Goal: Answer question/provide support: Share knowledge or assist other users

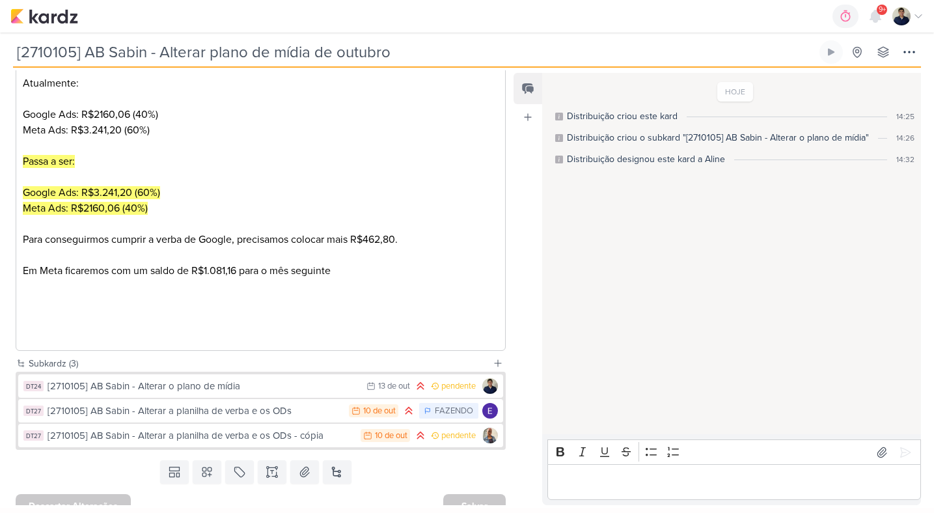
scroll to position [316, 0]
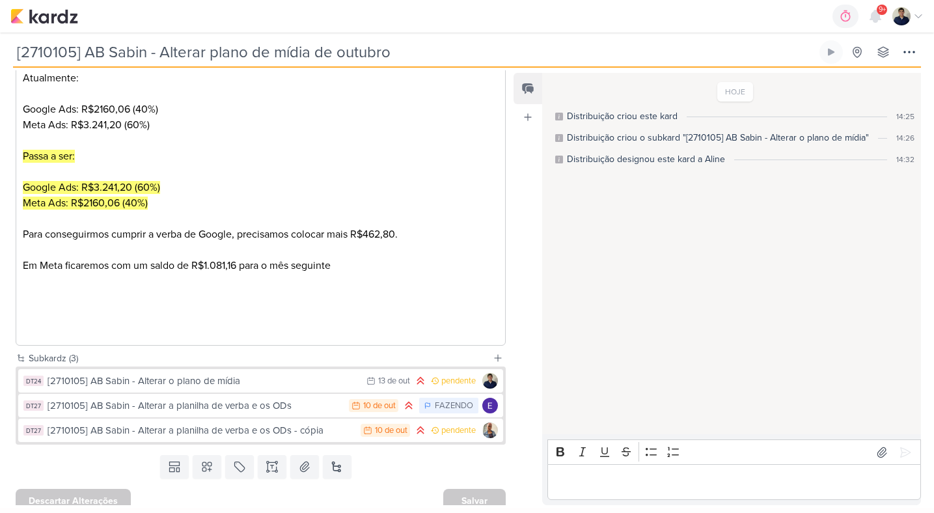
click at [591, 480] on p "Editor editing area: main" at bounding box center [735, 483] width 360 height 16
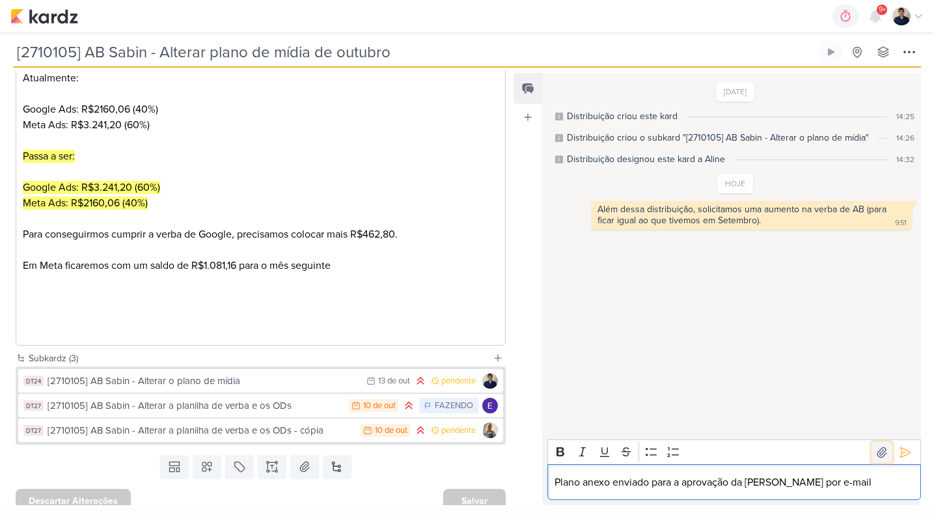
click at [876, 451] on icon at bounding box center [882, 452] width 13 height 13
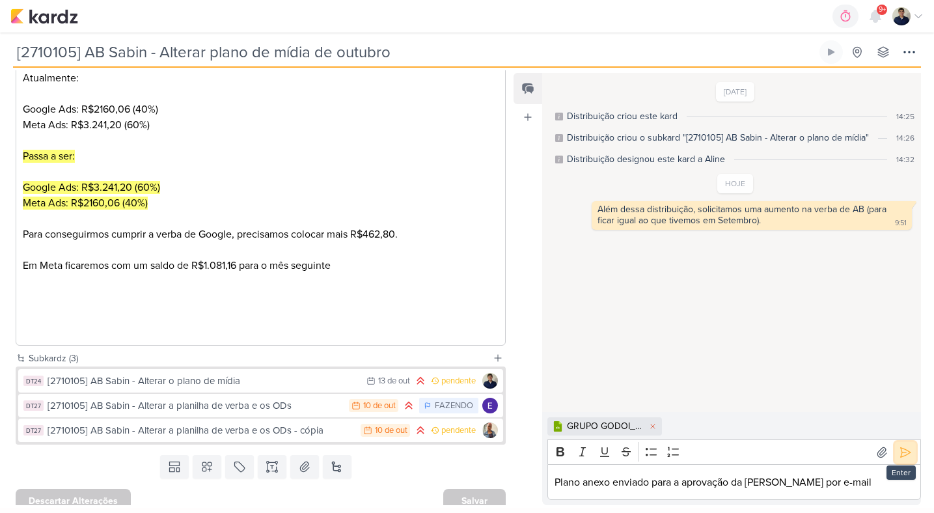
click at [899, 453] on icon at bounding box center [905, 452] width 13 height 13
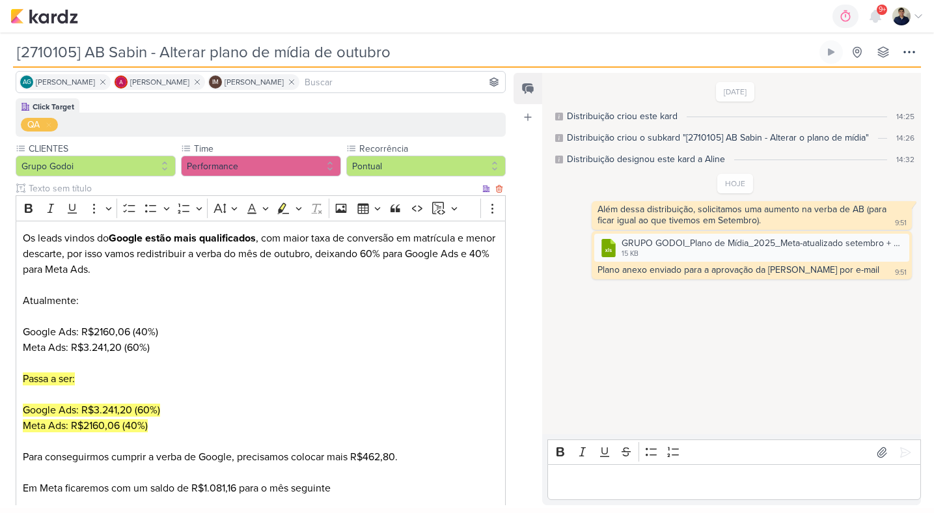
scroll to position [0, 0]
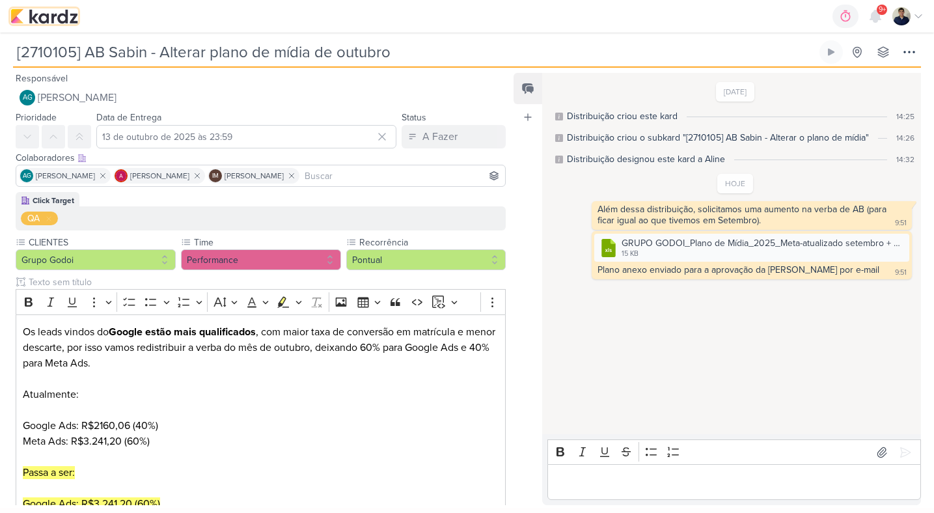
click at [54, 22] on img at bounding box center [44, 16] width 68 height 16
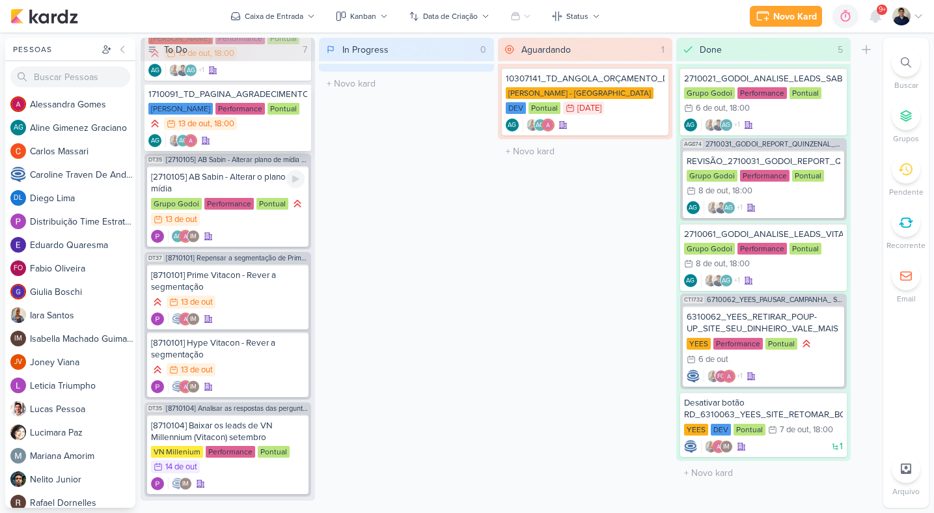
scroll to position [201, 0]
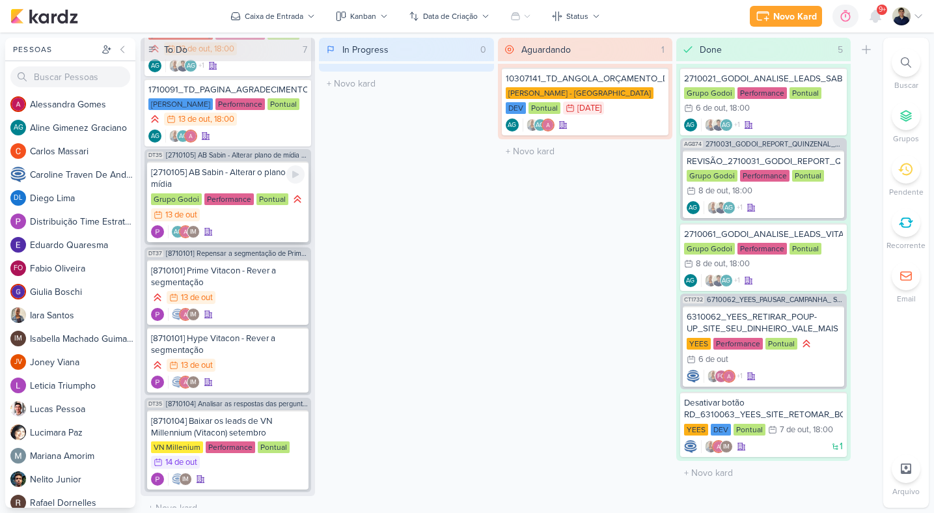
click at [264, 236] on div "AG IM" at bounding box center [228, 231] width 154 height 13
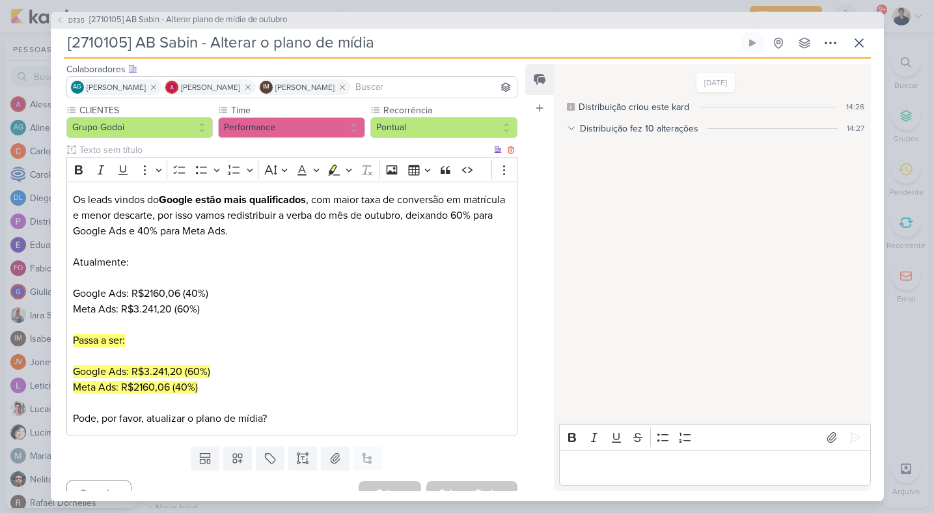
scroll to position [97, 0]
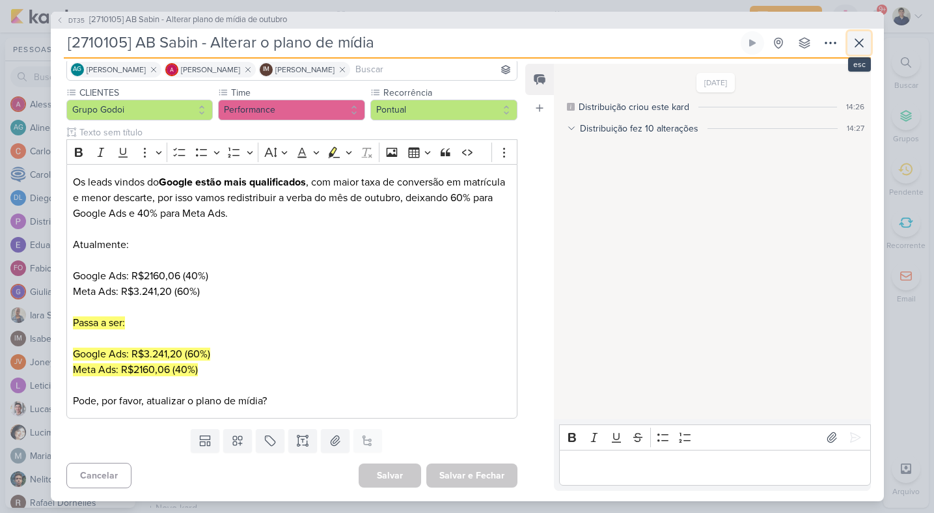
click at [856, 41] on icon at bounding box center [860, 43] width 16 height 16
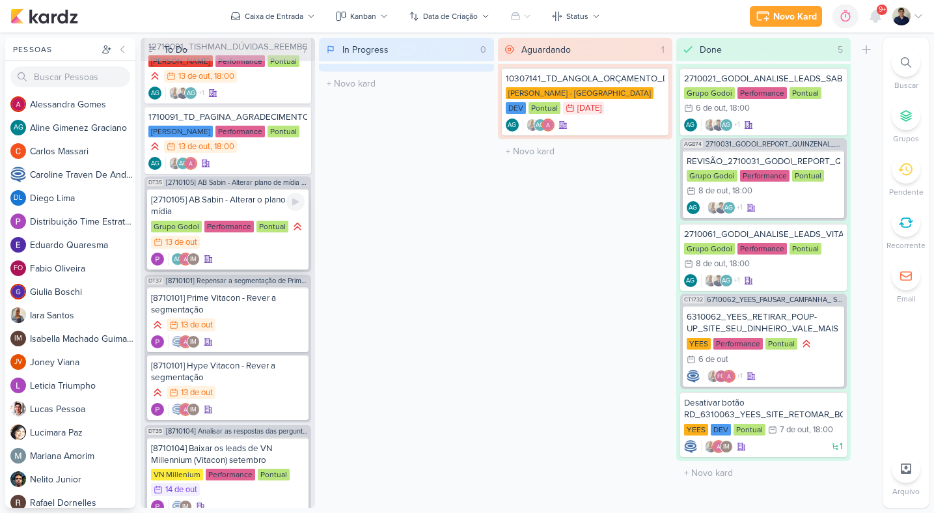
scroll to position [168, 0]
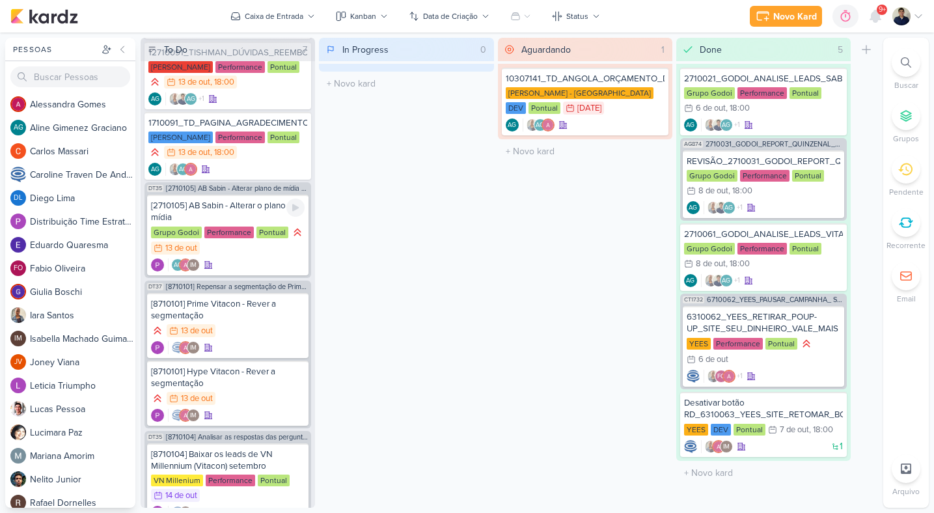
drag, startPoint x: 246, startPoint y: 208, endPoint x: 429, endPoint y: 221, distance: 183.5
click at [246, 208] on div "[2710105] AB Sabin - Alterar o plano de mídia" at bounding box center [228, 211] width 154 height 23
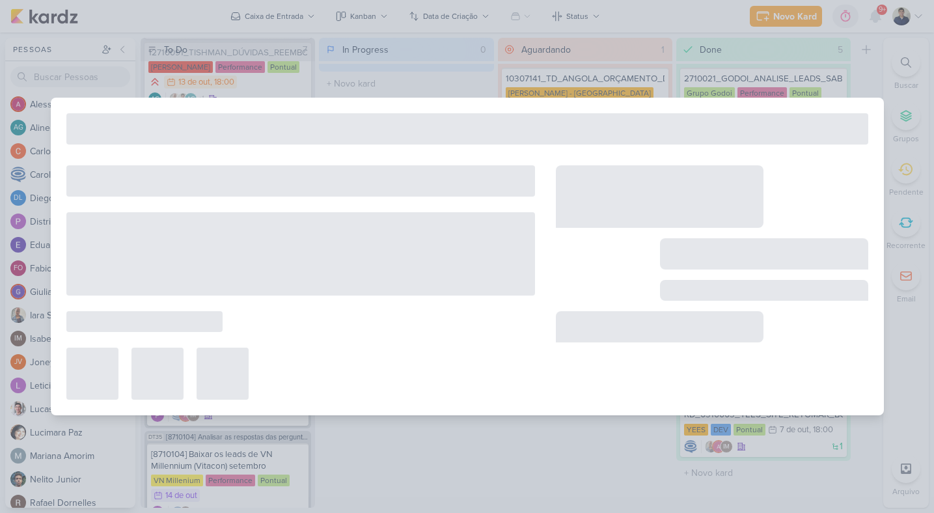
drag, startPoint x: 429, startPoint y: 221, endPoint x: 431, endPoint y: 165, distance: 56.7
click at [431, 165] on div "Gerenciamento de Quadros Todos Meus quadros Compartilhados comigo Click Target …" at bounding box center [467, 273] width 934 height 481
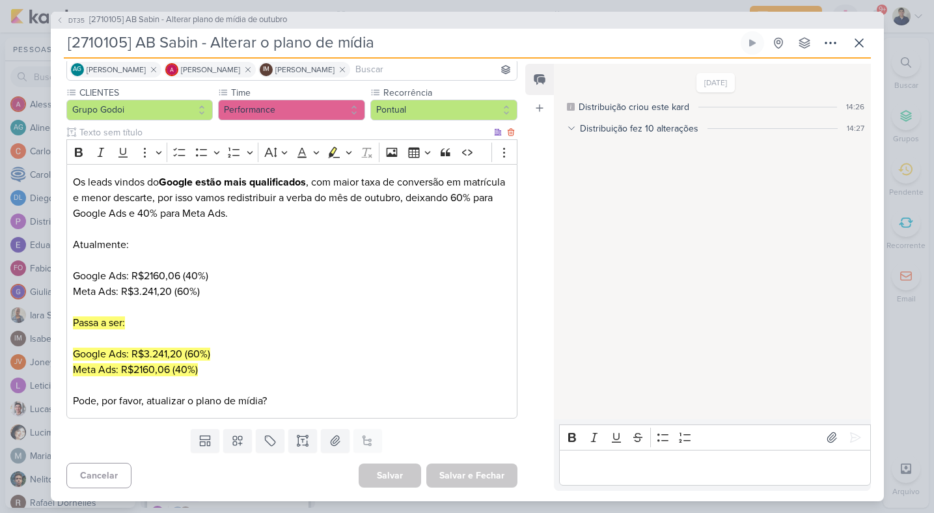
scroll to position [0, 0]
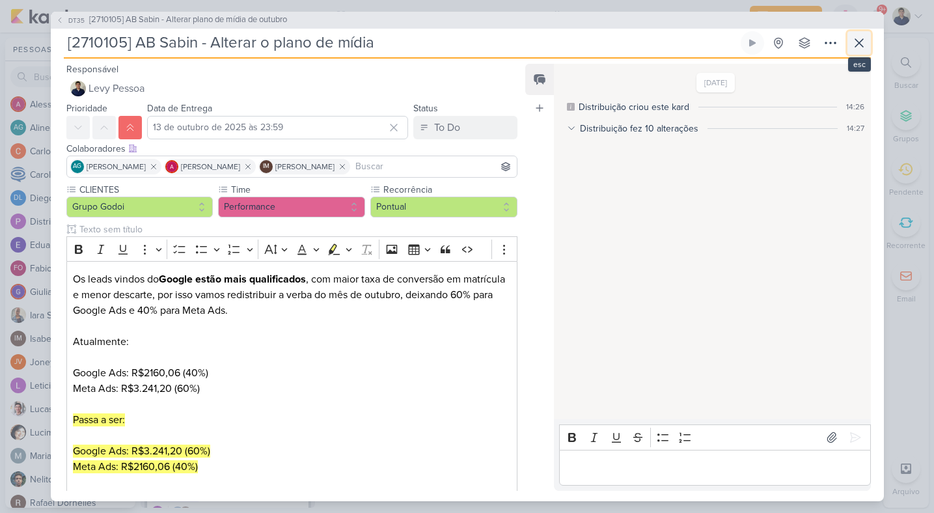
click at [854, 38] on icon at bounding box center [860, 43] width 16 height 16
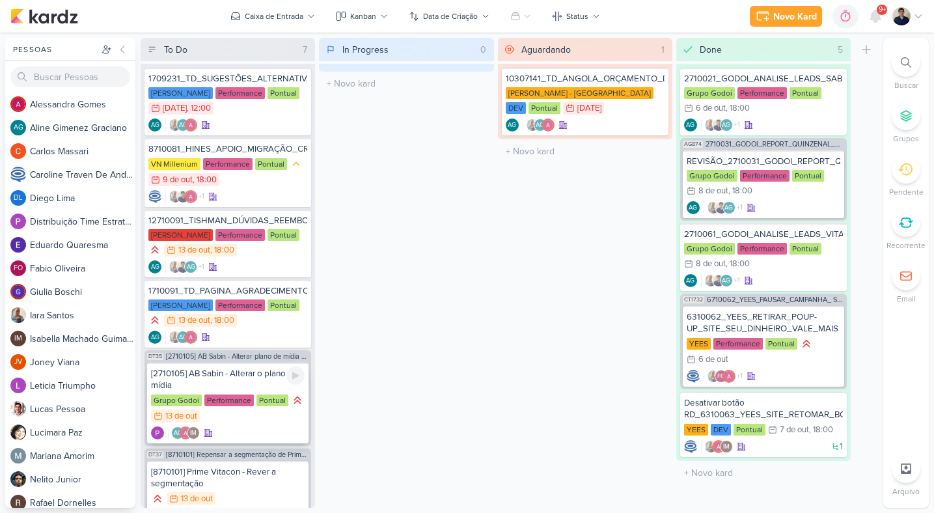
click at [257, 389] on div "[2710105] AB Sabin - Alterar o plano de mídia" at bounding box center [228, 379] width 154 height 23
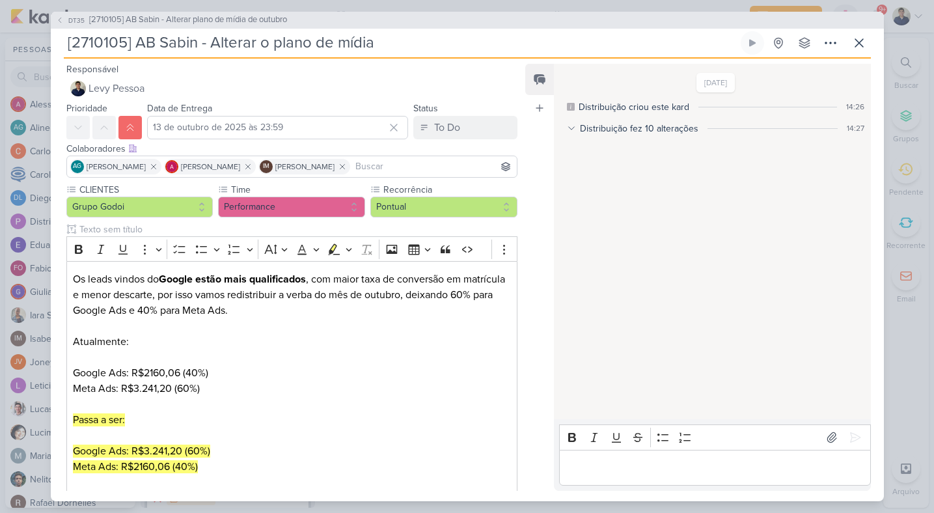
click at [619, 461] on p "Editor editing area: main" at bounding box center [716, 468] width 298 height 16
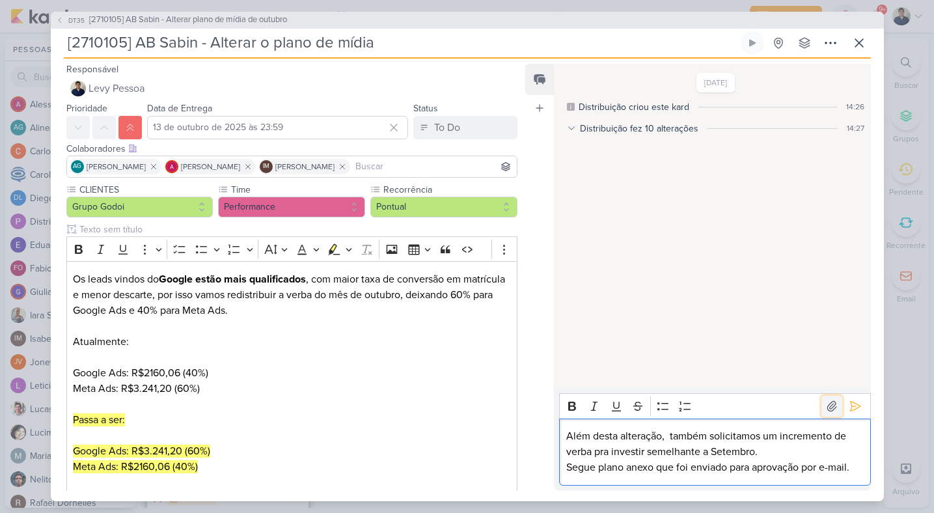
click at [826, 405] on icon at bounding box center [832, 406] width 13 height 13
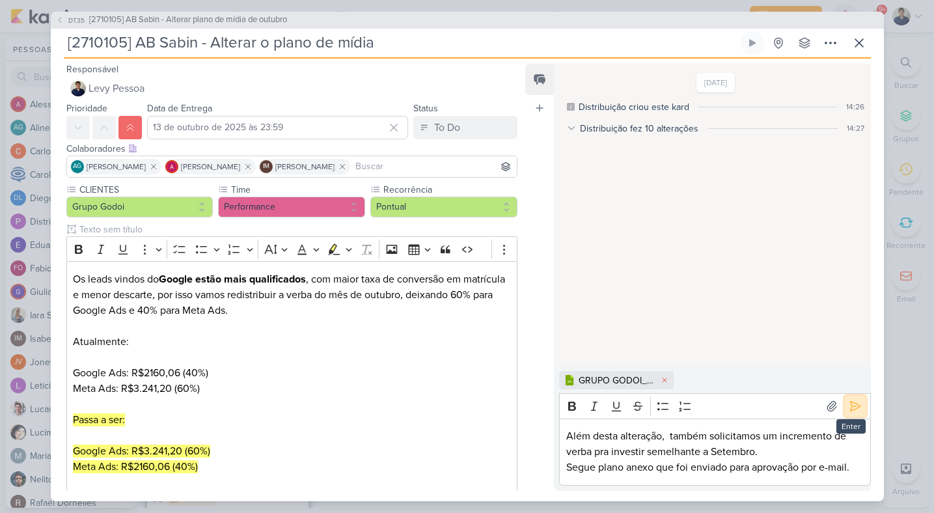
click at [852, 404] on icon at bounding box center [855, 407] width 10 height 10
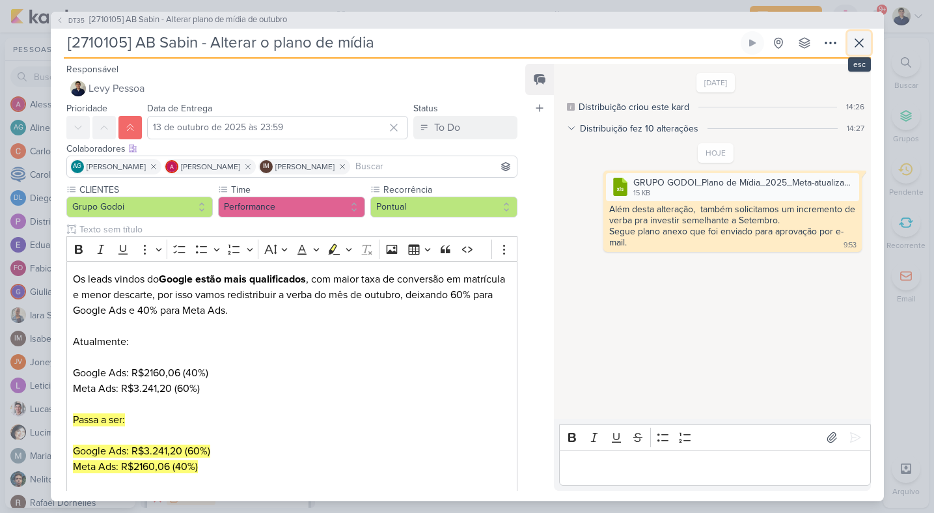
click at [860, 46] on icon at bounding box center [860, 43] width 16 height 16
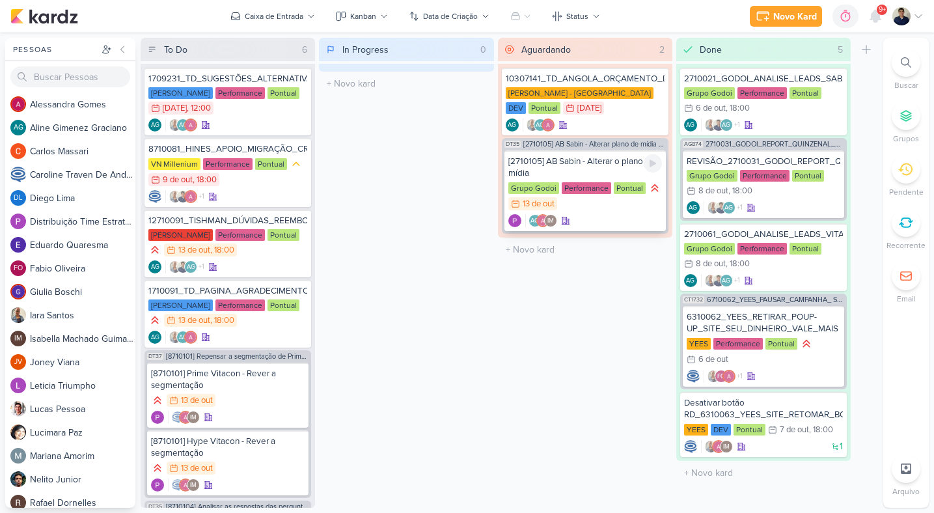
click at [582, 178] on div "[2710105] AB Sabin - Alterar o plano de mídia" at bounding box center [586, 167] width 154 height 23
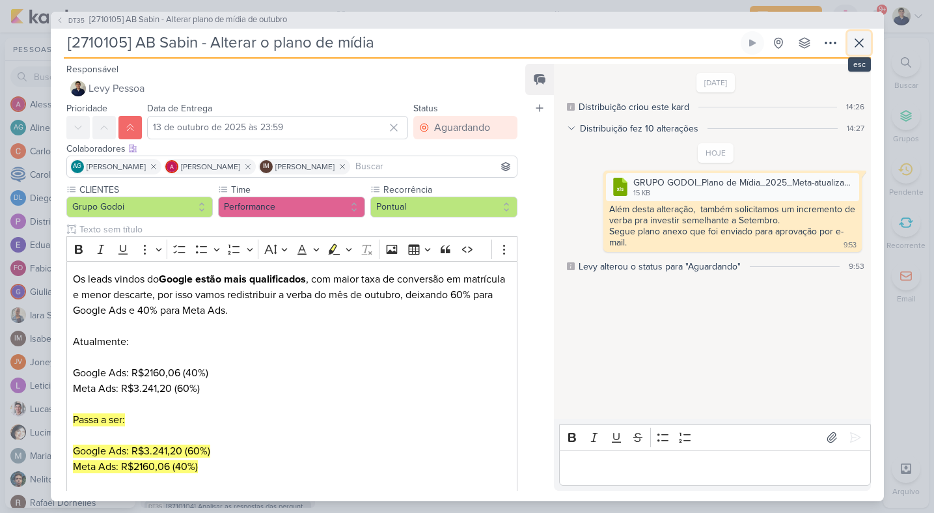
click at [860, 44] on icon at bounding box center [860, 43] width 8 height 8
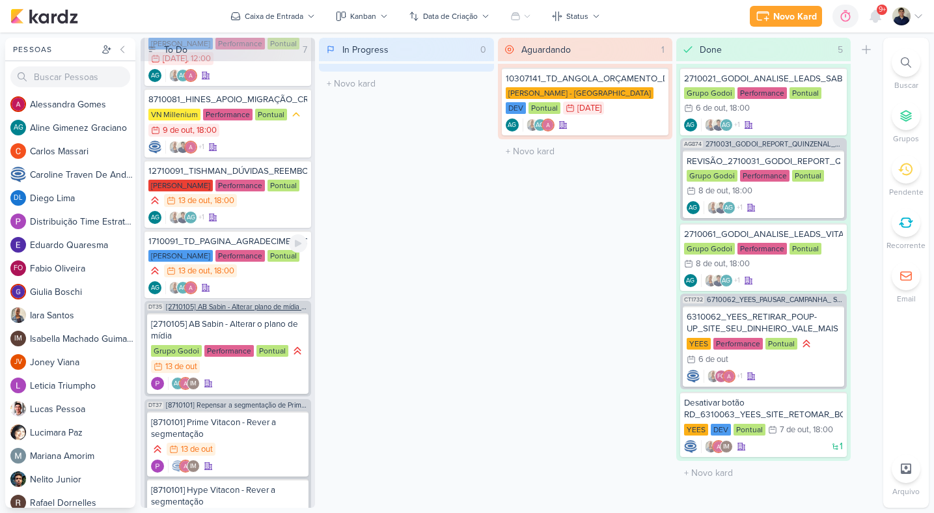
scroll to position [49, 0]
click at [264, 333] on div "[2710105] AB Sabin - Alterar o plano de mídia" at bounding box center [228, 330] width 154 height 23
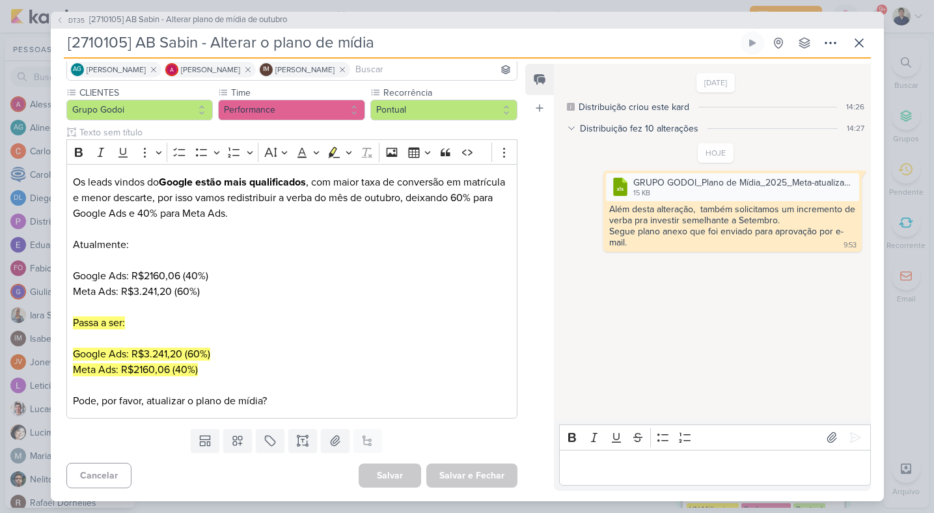
scroll to position [20, 0]
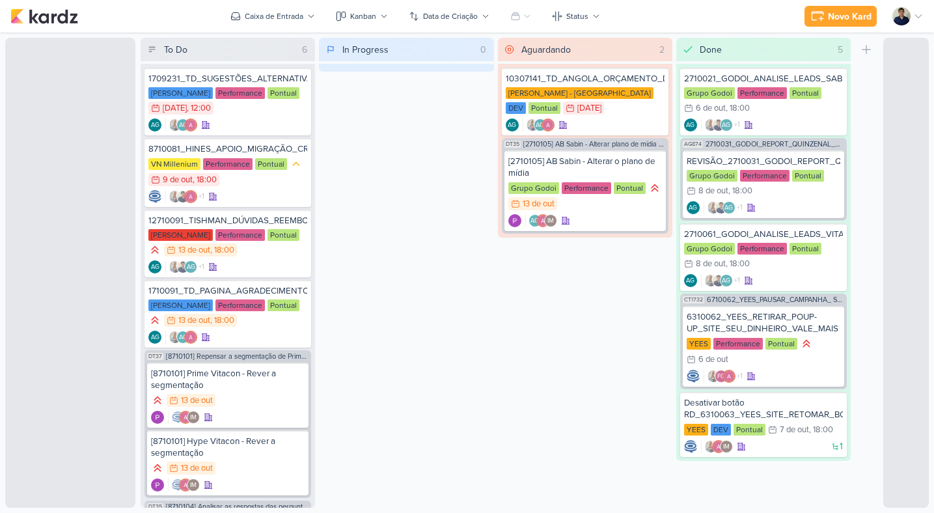
scroll to position [117, 0]
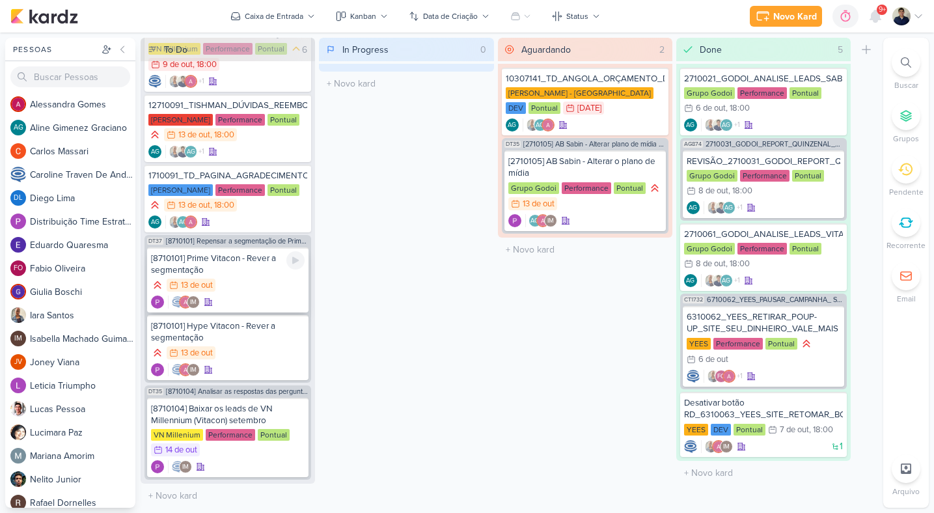
click at [268, 289] on div "13/10 13 de out" at bounding box center [228, 286] width 154 height 14
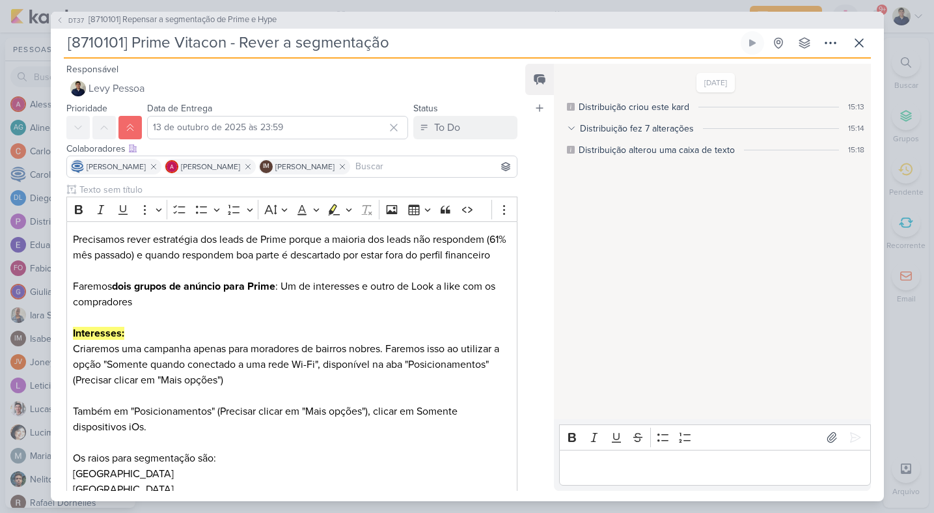
click at [268, 279] on p "Editor editing area: main" at bounding box center [292, 271] width 438 height 16
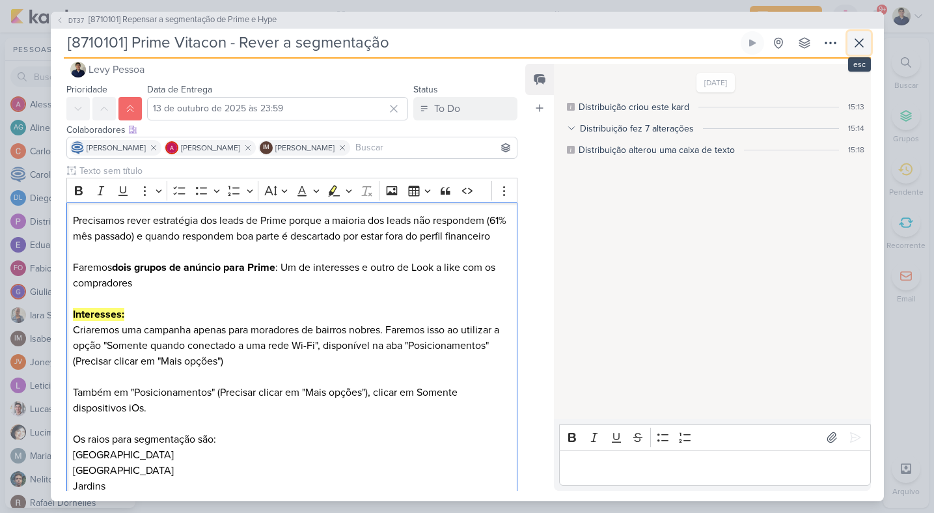
click at [859, 41] on icon at bounding box center [860, 43] width 16 height 16
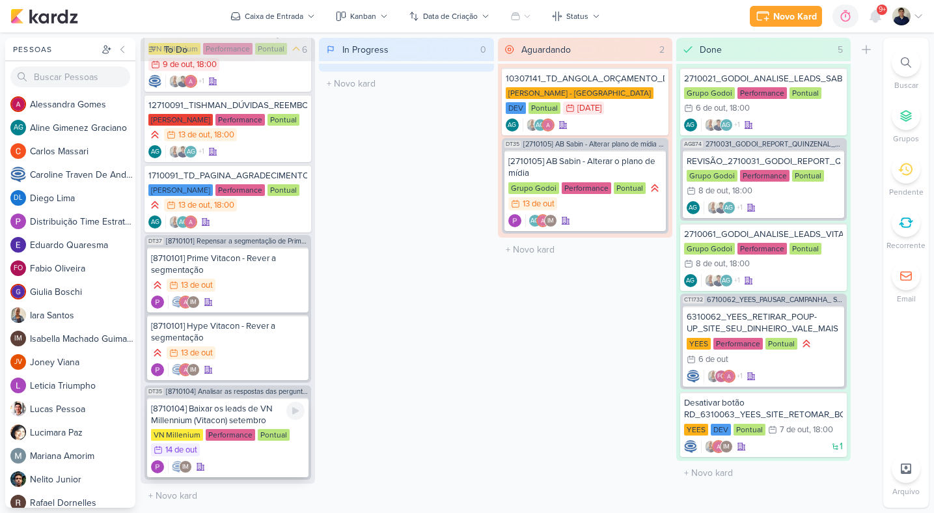
click at [243, 420] on div "[8710104] Baixar os leads de VN Millennium (Vitacon) setembro" at bounding box center [228, 414] width 154 height 23
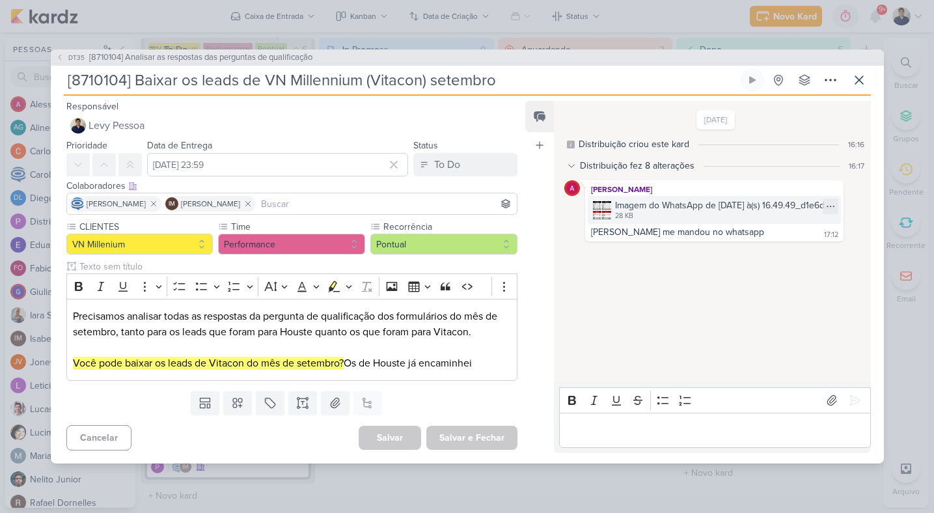
click at [606, 206] on img at bounding box center [602, 210] width 18 height 18
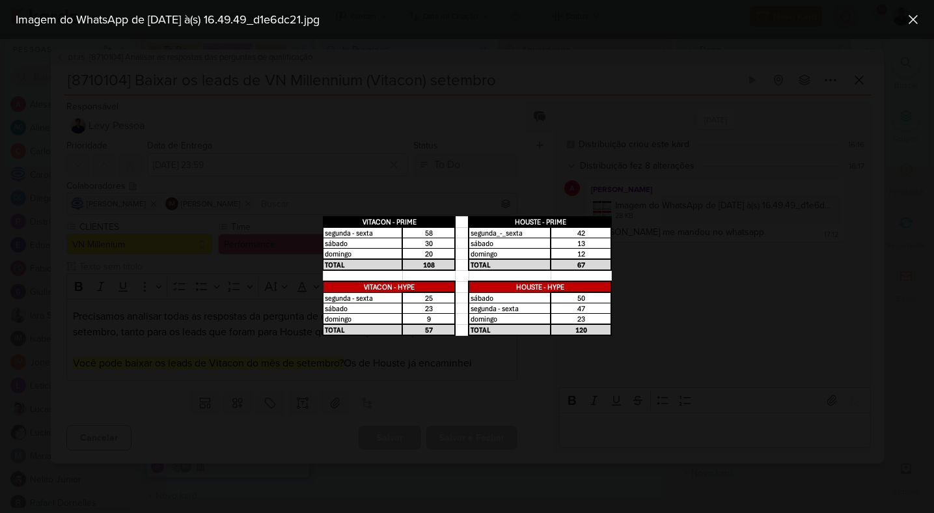
click at [732, 206] on div at bounding box center [467, 276] width 934 height 474
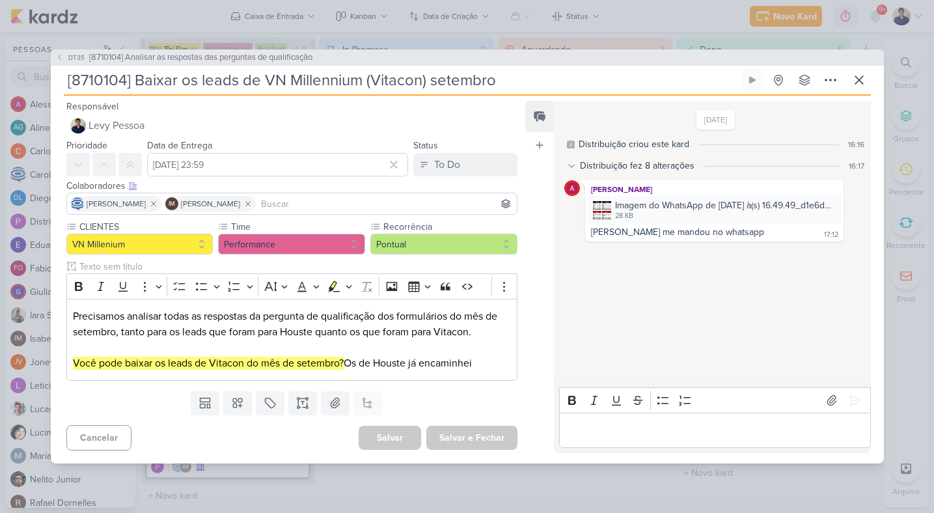
click at [588, 417] on div "Editor editing area: main" at bounding box center [714, 431] width 311 height 36
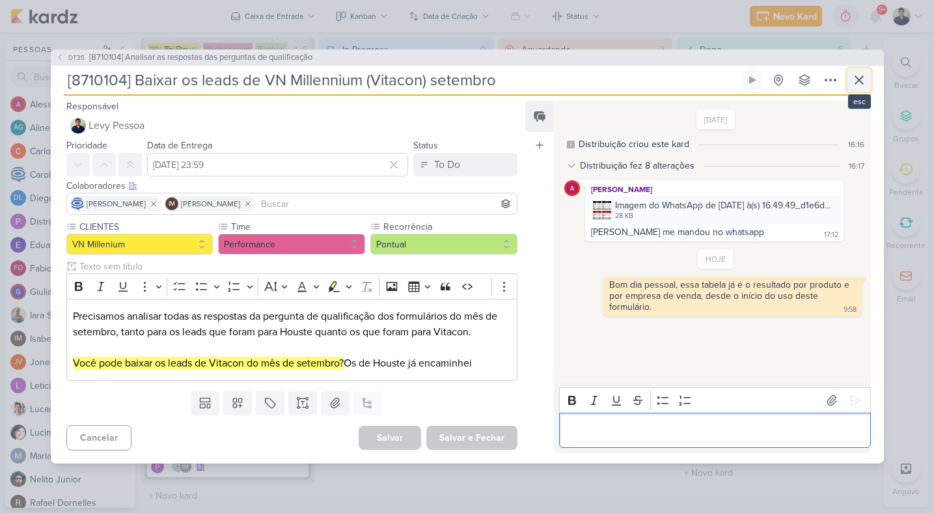
click at [860, 76] on icon at bounding box center [860, 80] width 16 height 16
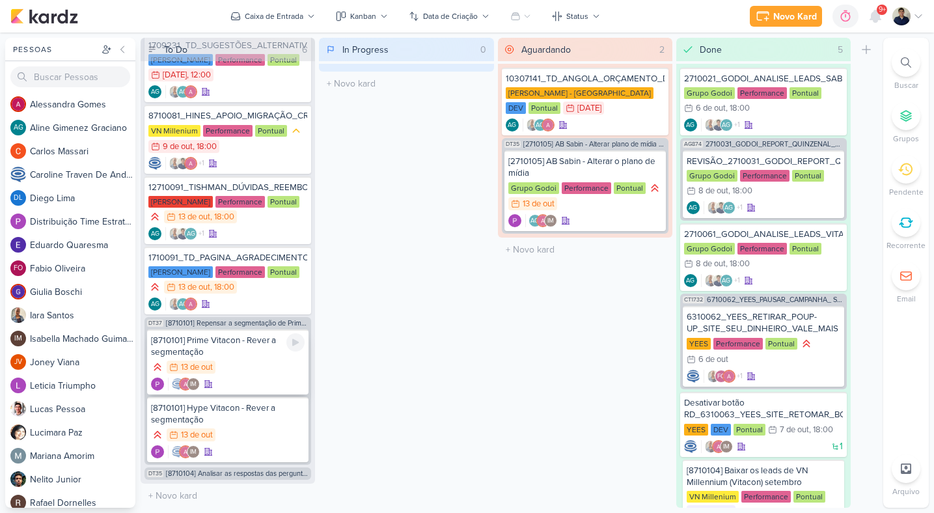
scroll to position [20, 0]
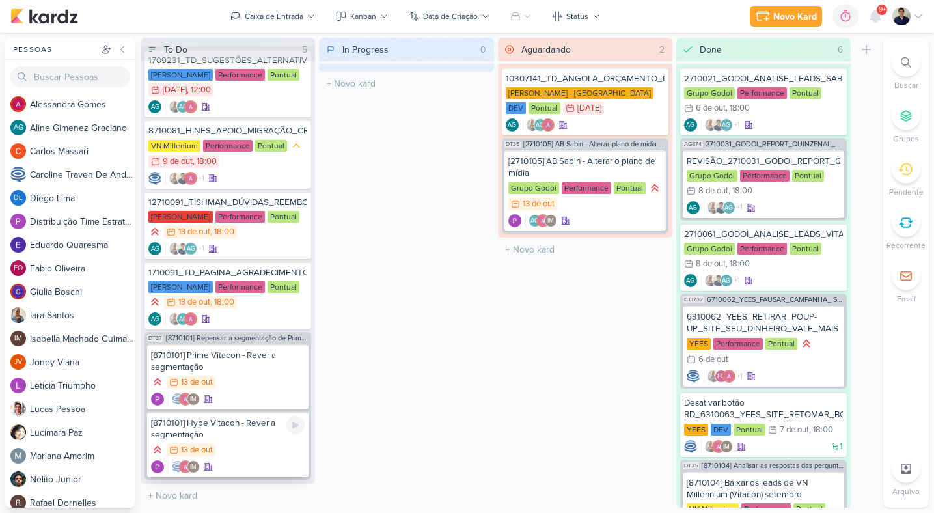
click at [248, 445] on div "13/10 13 de out" at bounding box center [228, 450] width 154 height 14
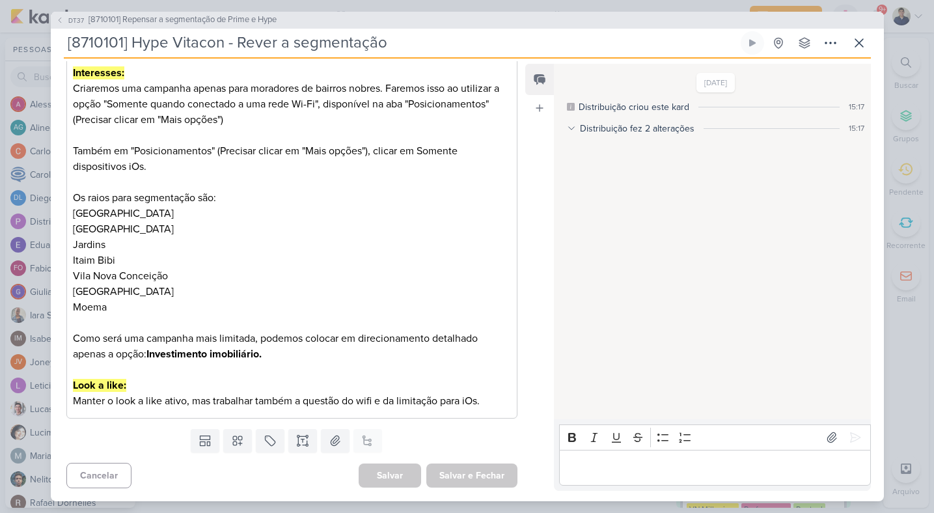
scroll to position [0, 0]
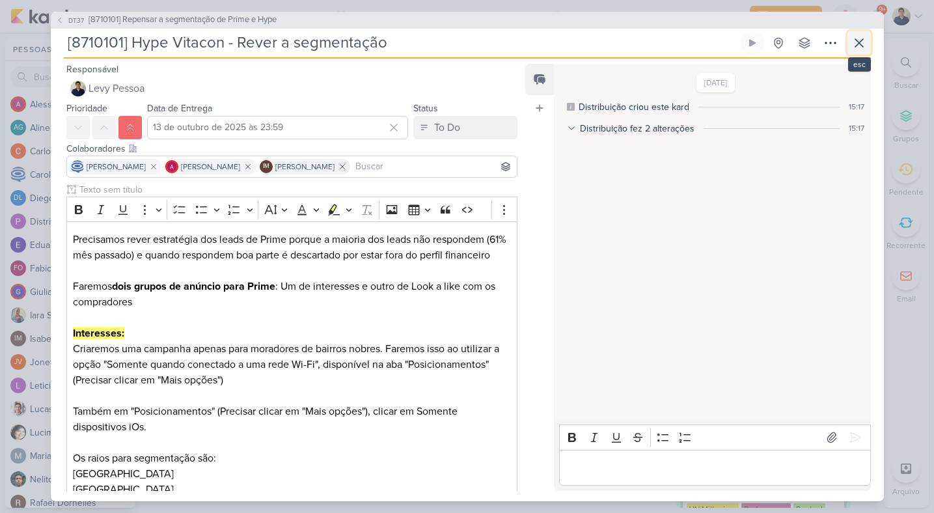
click at [857, 39] on icon at bounding box center [860, 43] width 16 height 16
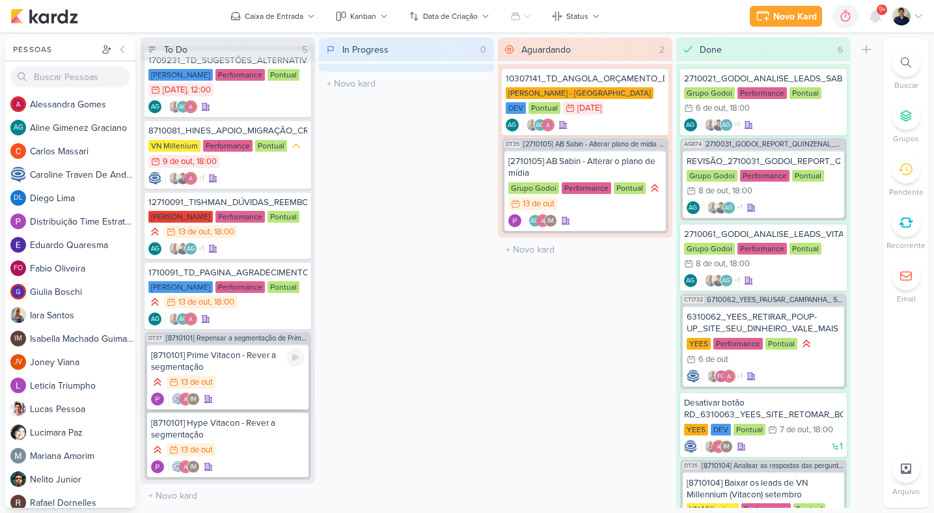
click at [243, 381] on div "13/10 13 de out" at bounding box center [228, 383] width 154 height 14
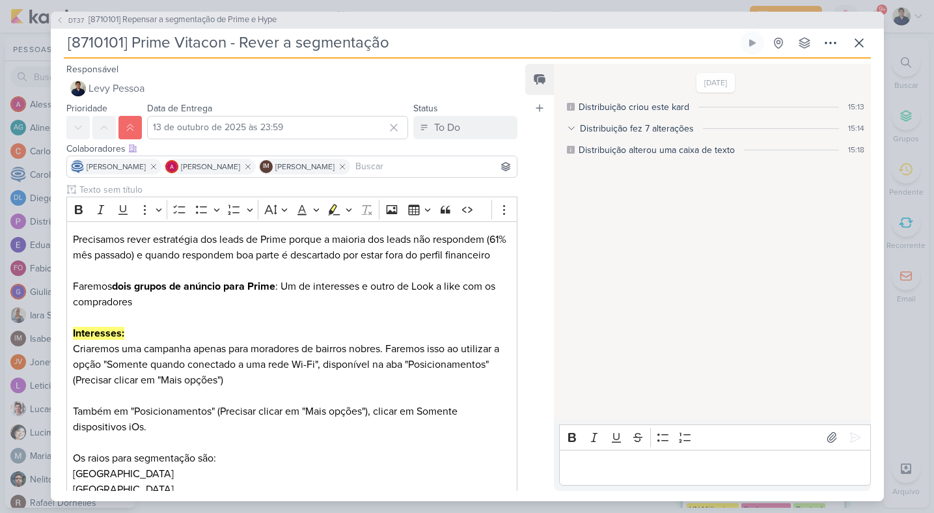
drag, startPoint x: 125, startPoint y: 42, endPoint x: 72, endPoint y: 44, distance: 52.8
click at [72, 44] on input "[8710101] Prime Vitacon - Rever a segmentação" at bounding box center [401, 42] width 675 height 23
click at [857, 42] on icon at bounding box center [860, 43] width 16 height 16
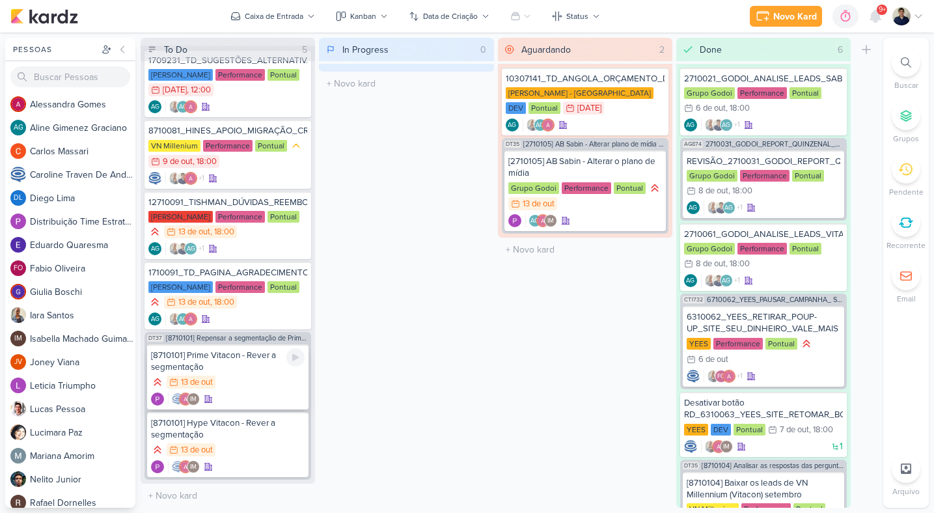
click at [189, 357] on div "[8710101] Prime Vitacon - Rever a segmentação" at bounding box center [228, 361] width 154 height 23
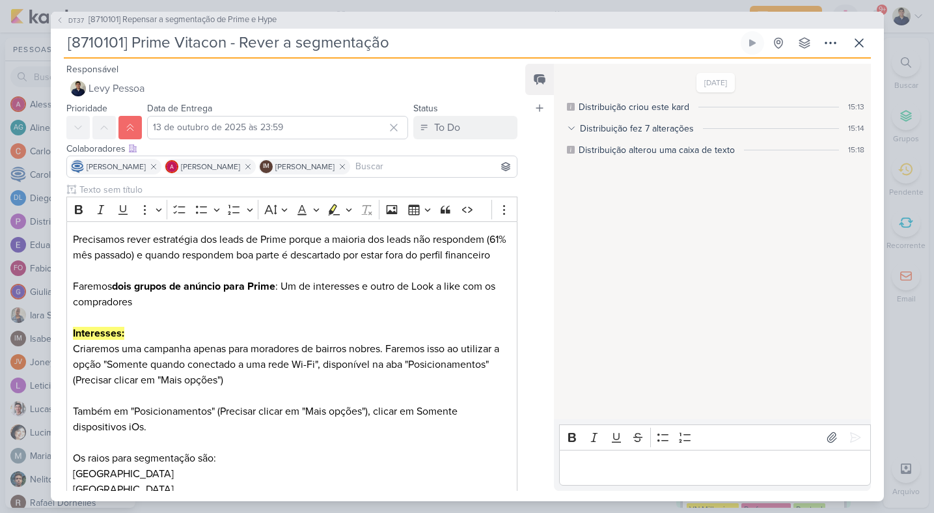
drag, startPoint x: 122, startPoint y: 45, endPoint x: 69, endPoint y: 44, distance: 53.4
click at [69, 44] on input "[8710101] Prime Vitacon - Rever a segmentação" at bounding box center [401, 42] width 675 height 23
click at [372, 26] on div "DT37 [8710101] Repensar a segmentação de Prime e Hype" at bounding box center [468, 20] width 834 height 17
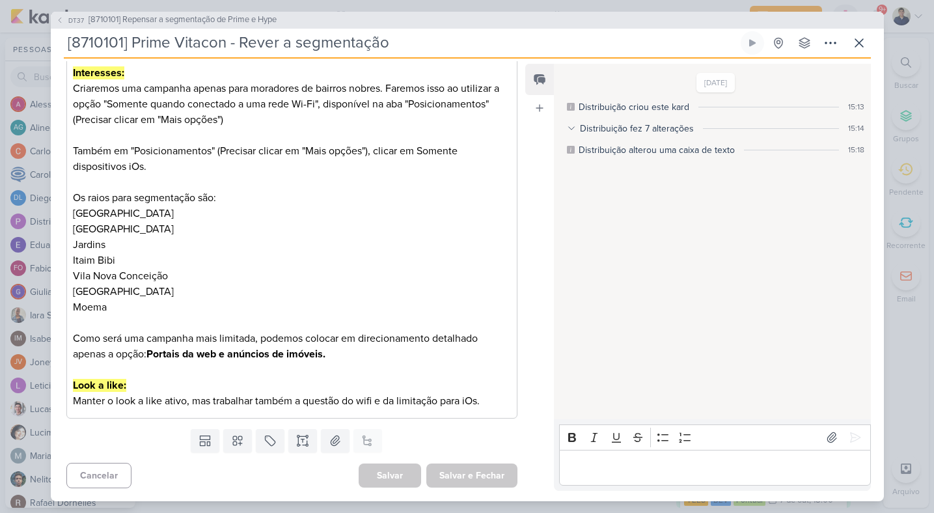
scroll to position [276, 0]
click at [292, 394] on p "Manter o look a like ativo, mas trabalhar também a questão do wifi e da limitaç…" at bounding box center [292, 401] width 438 height 16
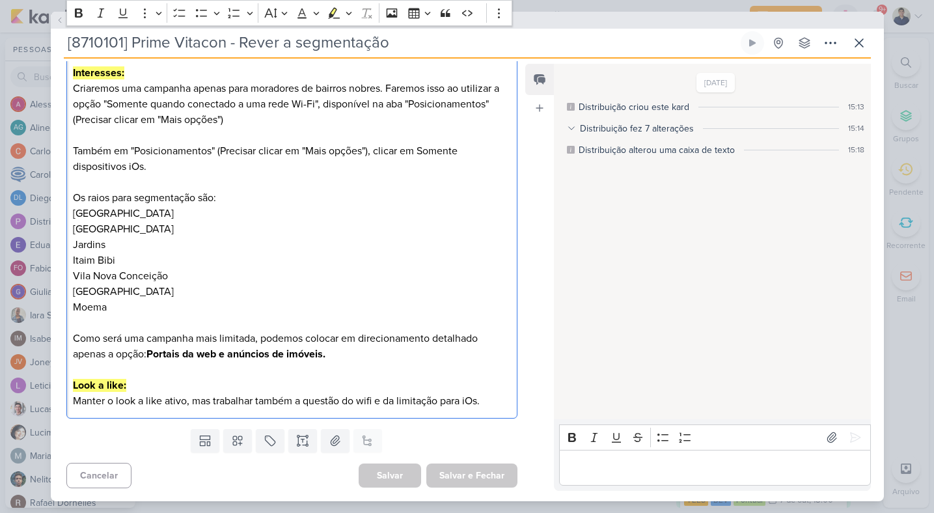
click at [292, 394] on p "Manter o look a like ativo, mas trabalhar também a questão do wifi e da limitaç…" at bounding box center [292, 401] width 438 height 16
drag, startPoint x: 72, startPoint y: 388, endPoint x: 487, endPoint y: 401, distance: 415.0
click at [487, 401] on div "Precisamos rever estratégia dos leads de Prime porque a maioria dos leads não r…" at bounding box center [292, 190] width 452 height 458
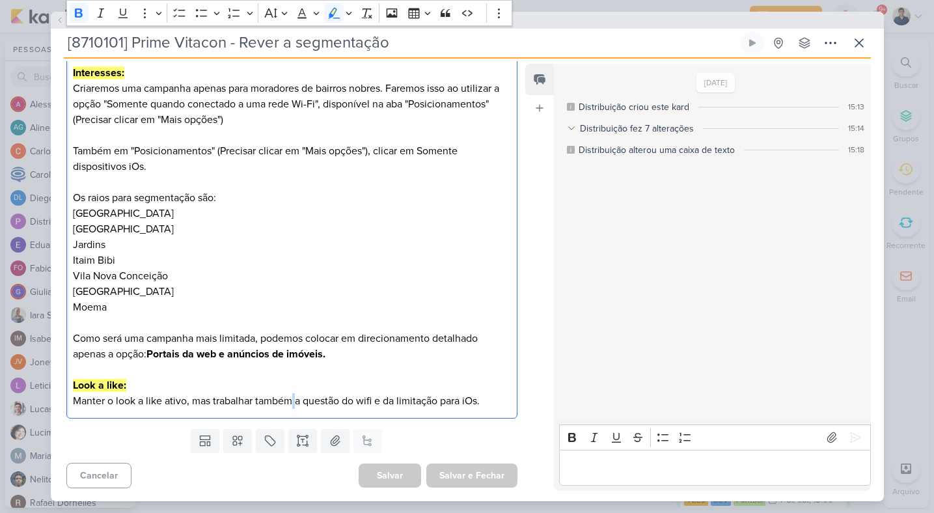
copy div "Look a like: Manter o look a like ativo, mas trabalhar também a questão do wifi…"
click at [628, 464] on p "Editor editing area: main" at bounding box center [716, 468] width 298 height 16
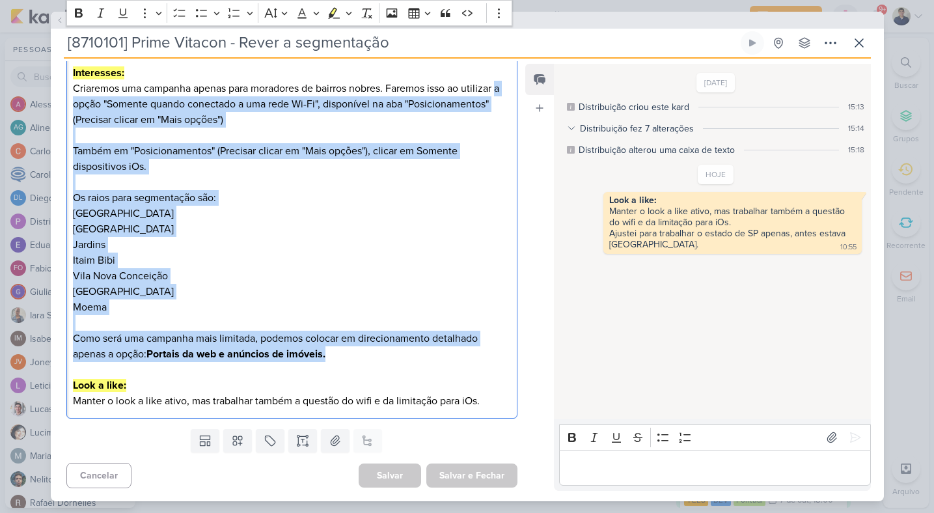
drag, startPoint x: 344, startPoint y: 357, endPoint x: 69, endPoint y: 105, distance: 372.9
click at [69, 105] on div "Precisamos rever estratégia dos leads de Prime porque a maioria dos leads não r…" at bounding box center [292, 190] width 452 height 458
click at [87, 76] on strong "Interesses:" at bounding box center [98, 72] width 51 height 13
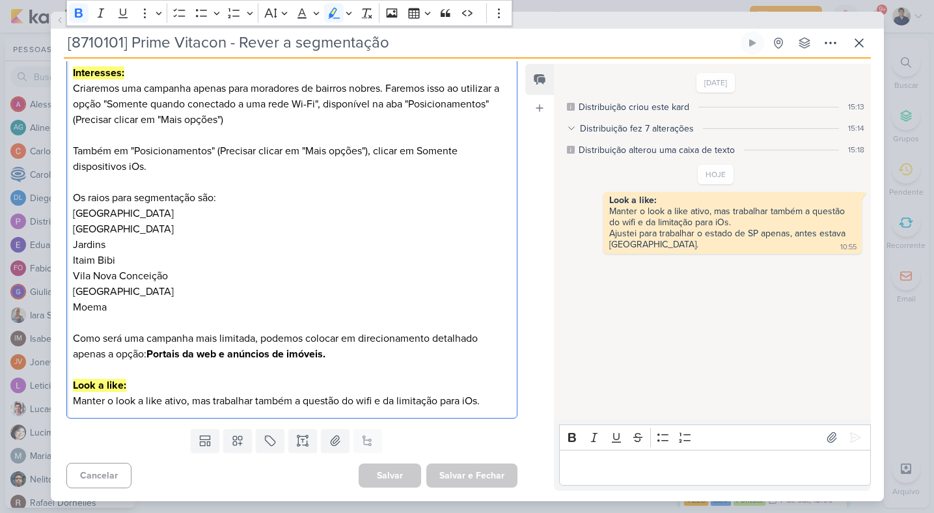
click at [87, 76] on strong "Interesses:" at bounding box center [98, 72] width 51 height 13
copy strong "Interesses:"
click at [635, 460] on p "Editor editing area: main" at bounding box center [716, 468] width 298 height 16
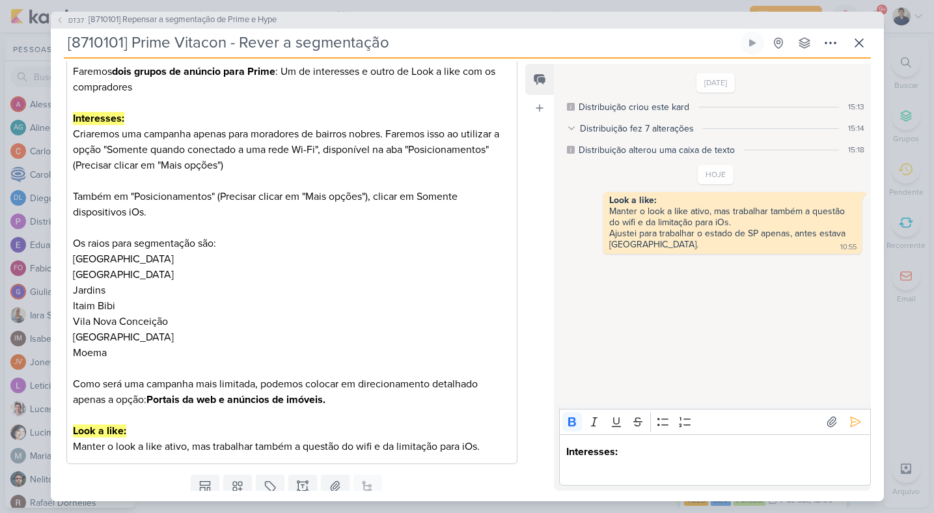
scroll to position [216, 0]
click at [567, 426] on icon "Editor toolbar" at bounding box center [572, 421] width 13 height 13
click at [666, 470] on p "Feito, conforme solicitado." at bounding box center [716, 468] width 298 height 16
click at [695, 468] on p "Feito, conforme solicitado." at bounding box center [716, 468] width 298 height 16
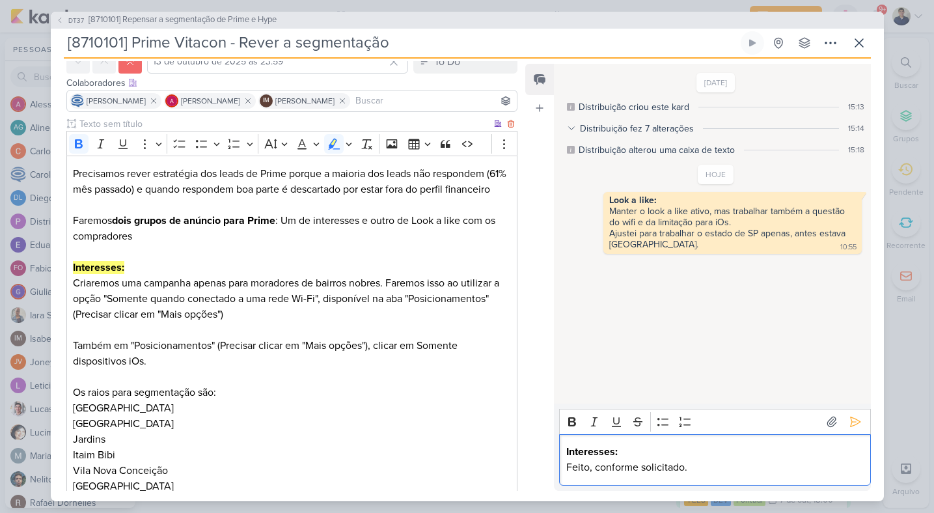
scroll to position [276, 0]
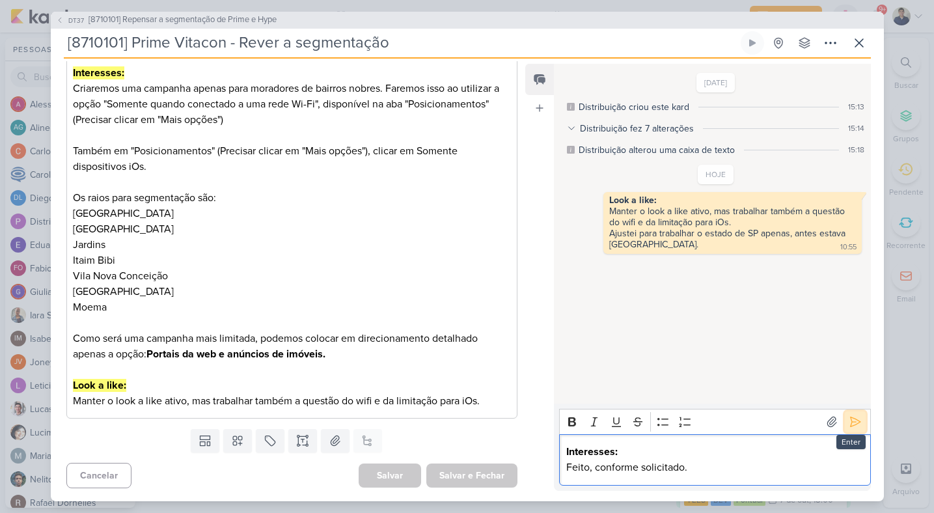
click at [849, 419] on icon at bounding box center [855, 421] width 13 height 13
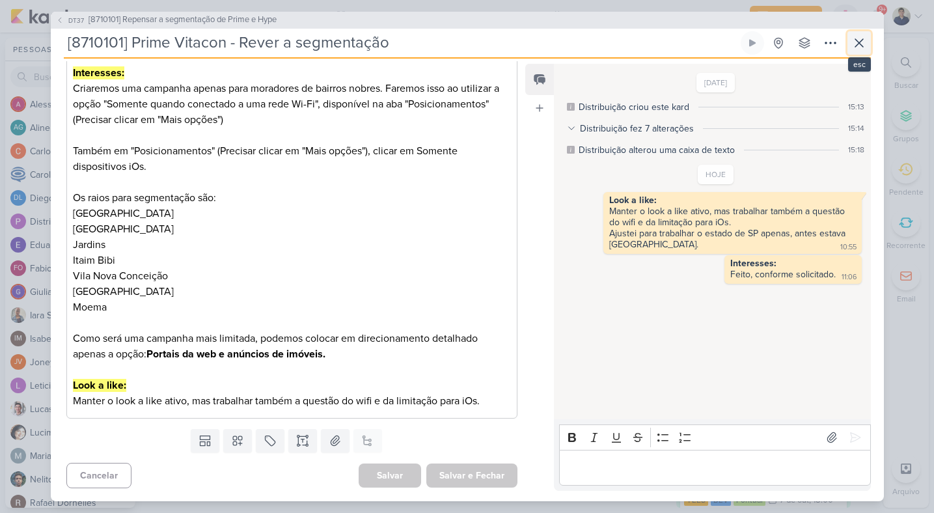
click at [859, 42] on icon at bounding box center [860, 43] width 8 height 8
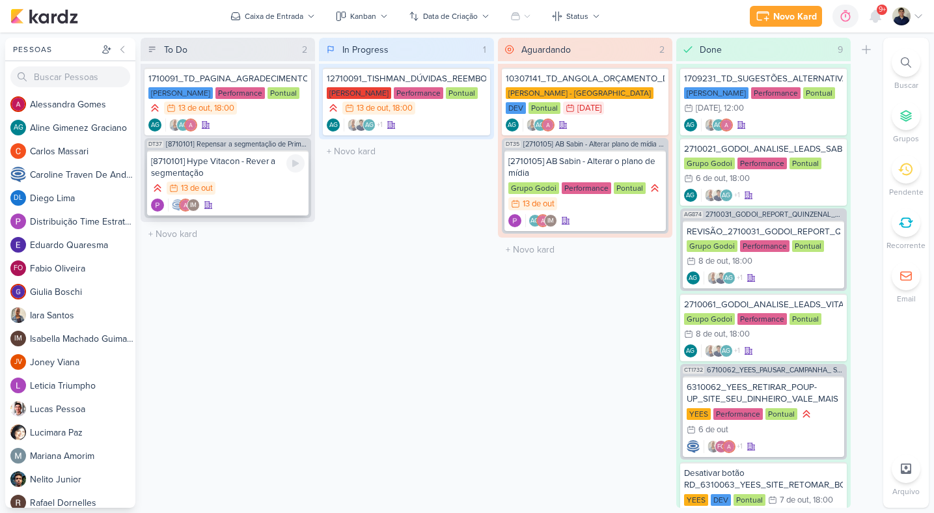
click at [256, 201] on div "IM" at bounding box center [228, 205] width 154 height 13
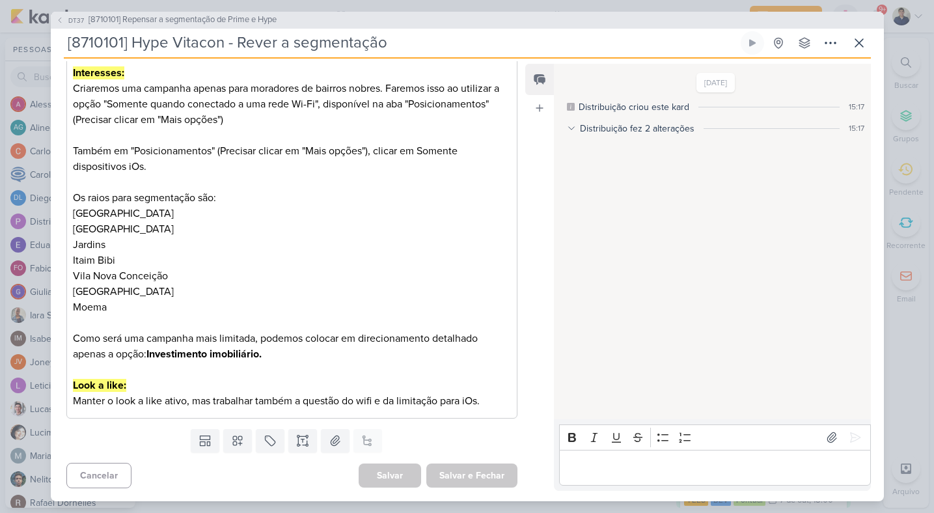
click at [106, 389] on strong "Look a like:" at bounding box center [99, 385] width 53 height 13
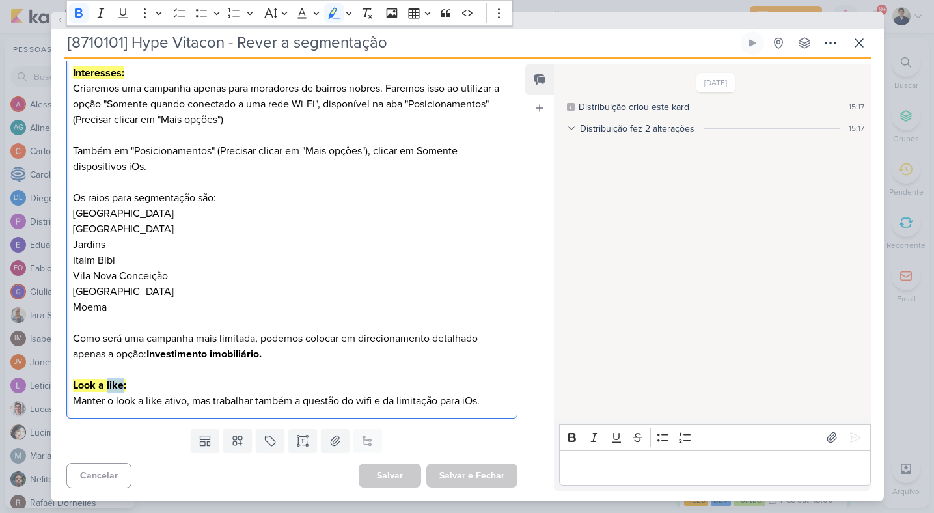
copy div "Look a like: Manter o look a like ativo, mas trabalhar também a questão do wifi…"
click at [604, 464] on p "Editor editing area: main" at bounding box center [716, 468] width 298 height 16
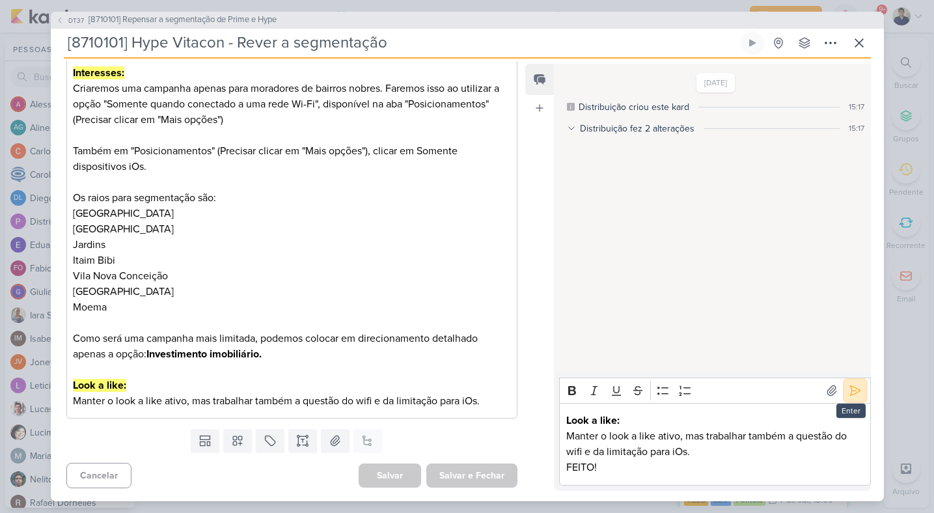
click at [849, 390] on icon at bounding box center [855, 390] width 13 height 13
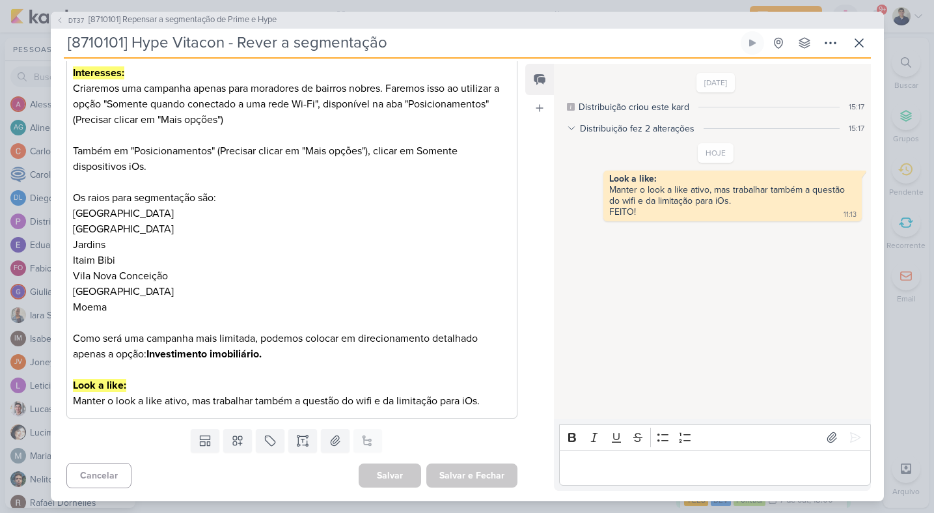
click at [115, 77] on strong "Interesses:" at bounding box center [98, 72] width 51 height 13
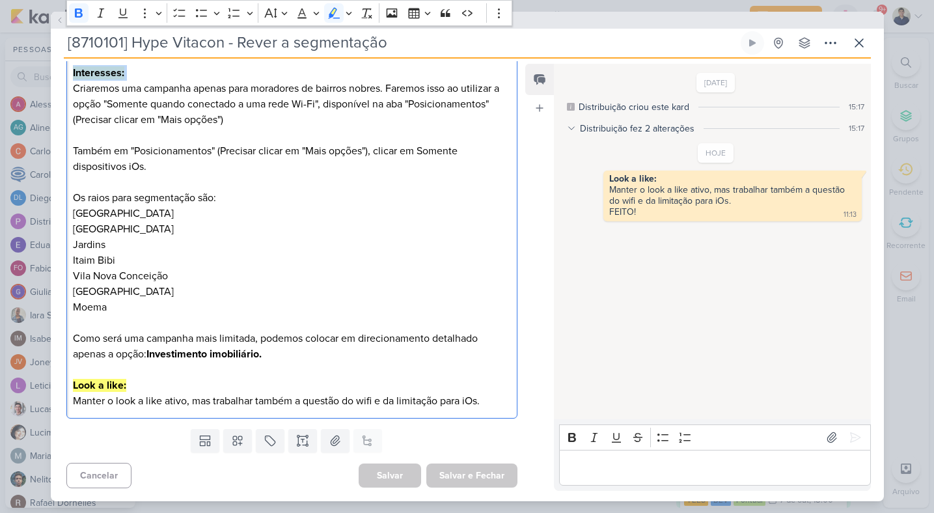
click at [597, 468] on p "Editor editing area: main" at bounding box center [716, 468] width 298 height 16
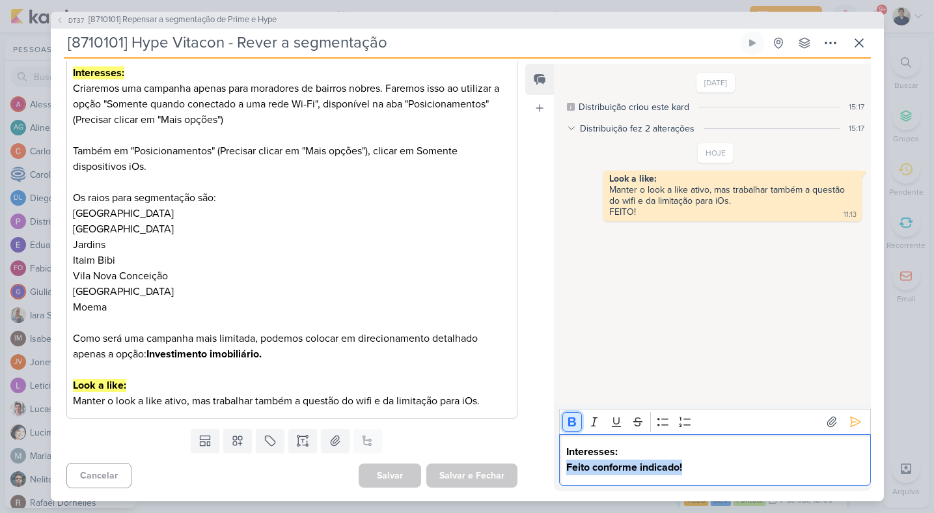
click at [568, 425] on icon "Editor toolbar" at bounding box center [572, 421] width 8 height 9
click at [849, 428] on icon at bounding box center [855, 421] width 13 height 13
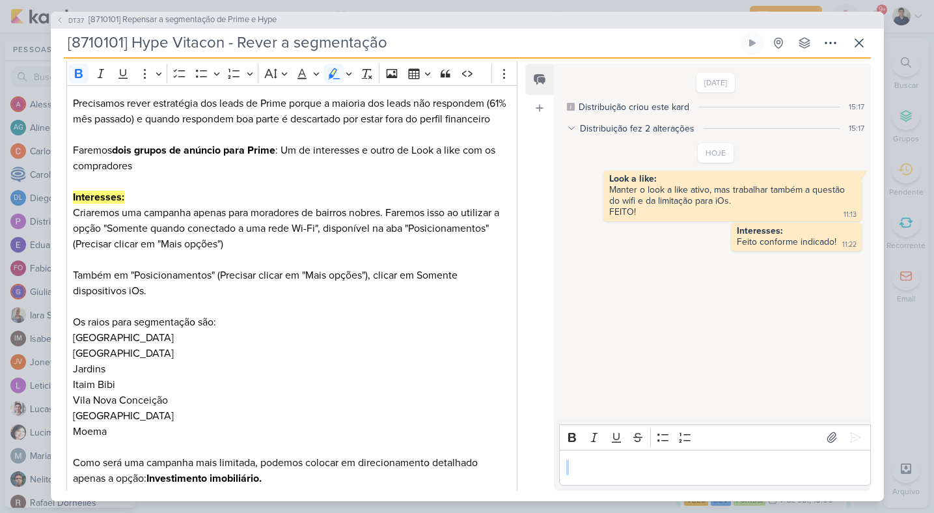
scroll to position [17, 0]
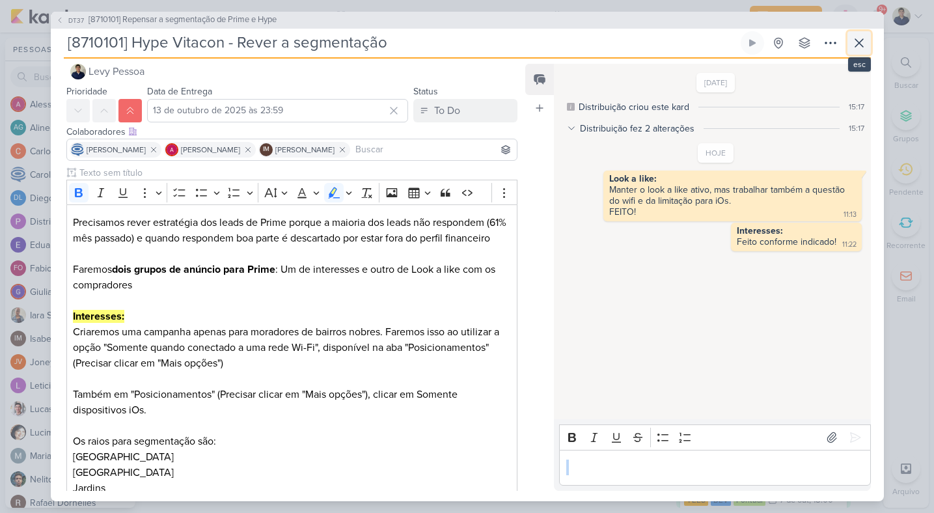
click at [861, 46] on icon at bounding box center [860, 43] width 16 height 16
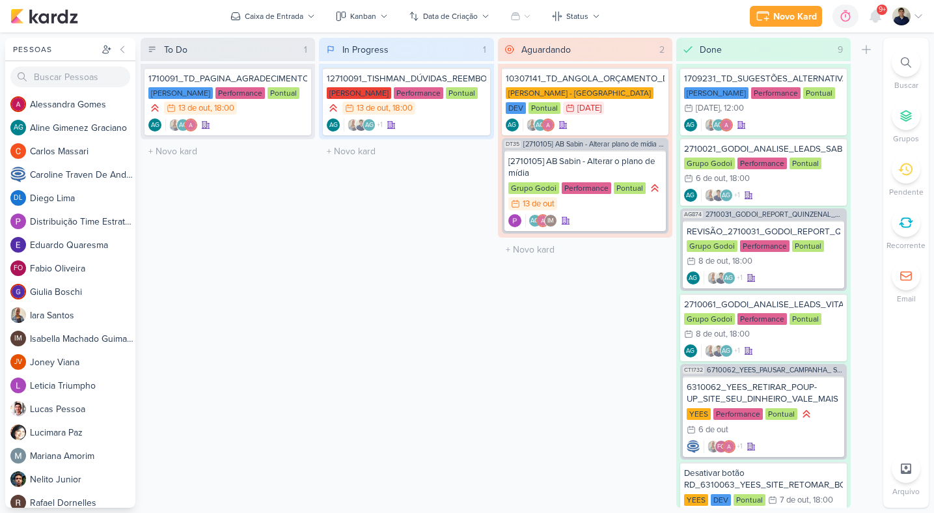
drag, startPoint x: 273, startPoint y: 181, endPoint x: 830, endPoint y: 3, distance: 583.8
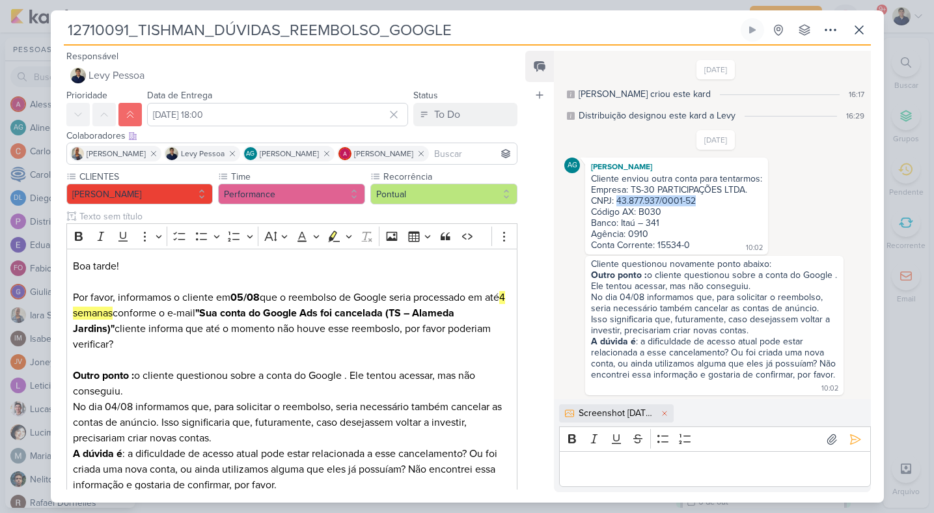
scroll to position [1, 0]
click at [655, 466] on p "Editor editing area: main" at bounding box center [716, 470] width 298 height 16
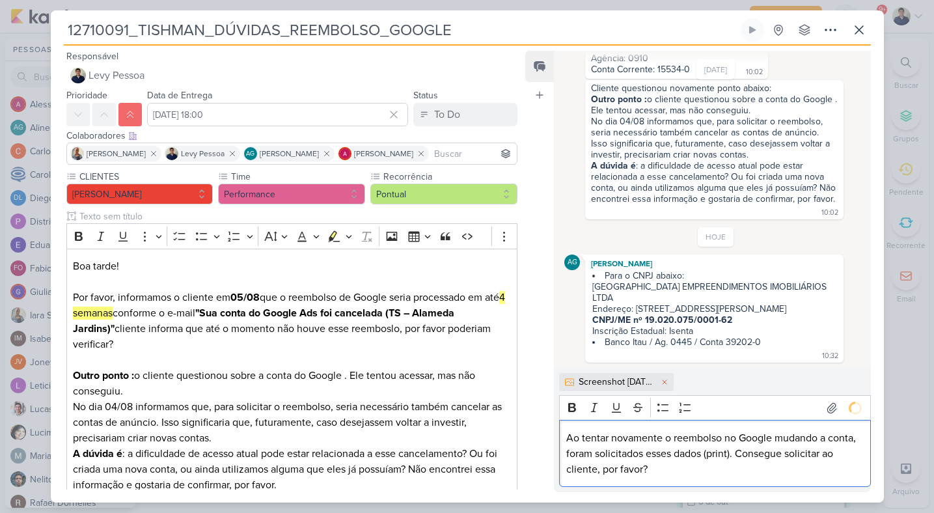
scroll to position [223, 0]
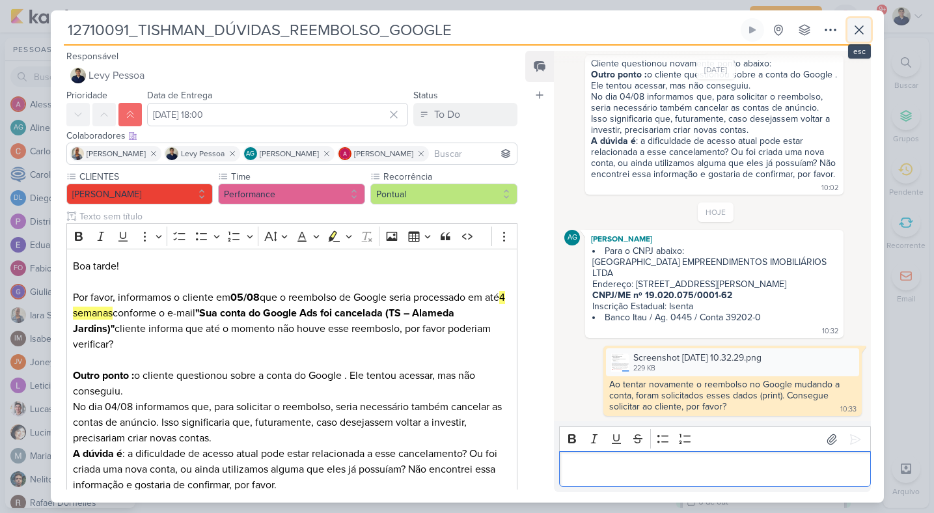
click at [860, 31] on icon at bounding box center [860, 30] width 8 height 8
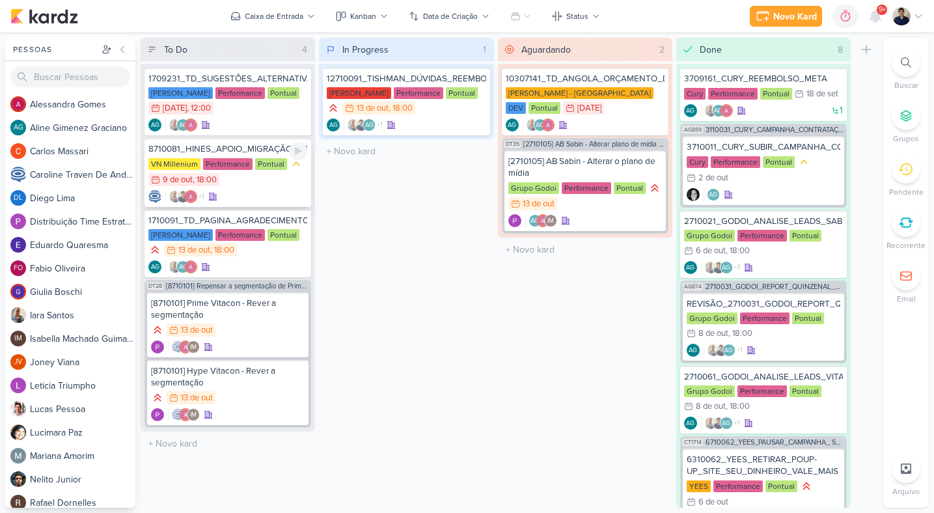
click at [252, 195] on div "+1" at bounding box center [227, 196] width 159 height 13
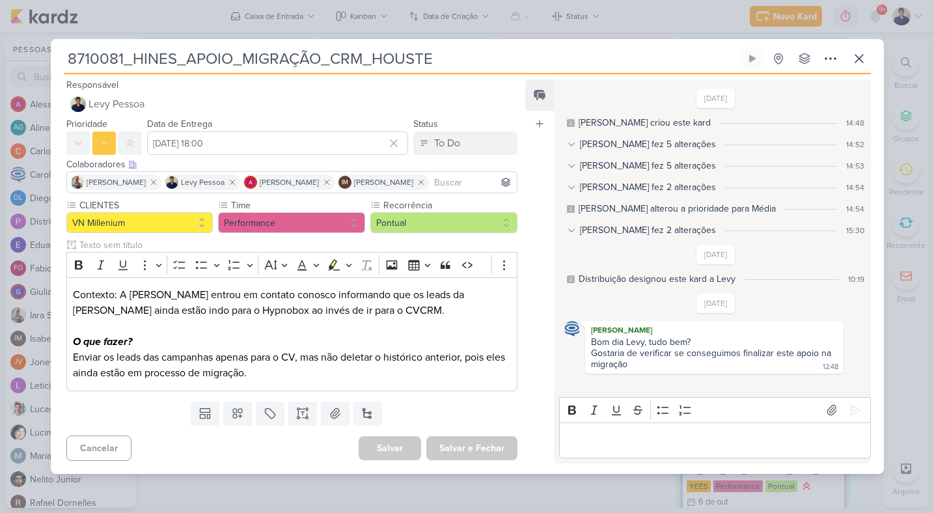
click at [573, 427] on div "Editor editing area: main" at bounding box center [714, 441] width 311 height 36
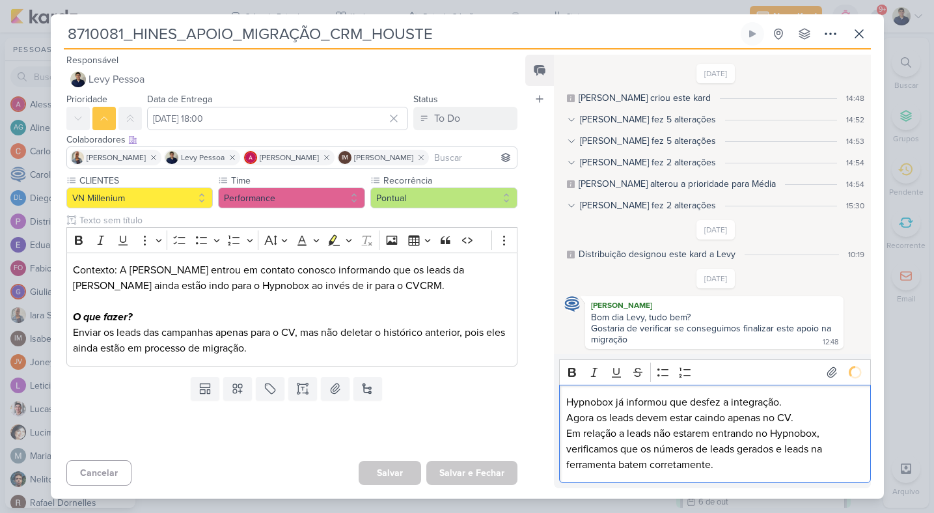
scroll to position [26, 0]
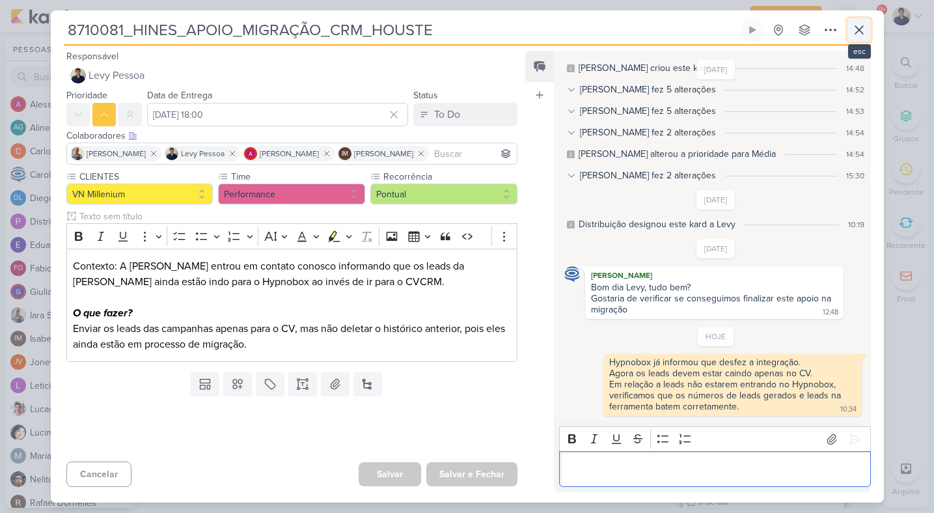
click at [858, 29] on icon at bounding box center [860, 30] width 8 height 8
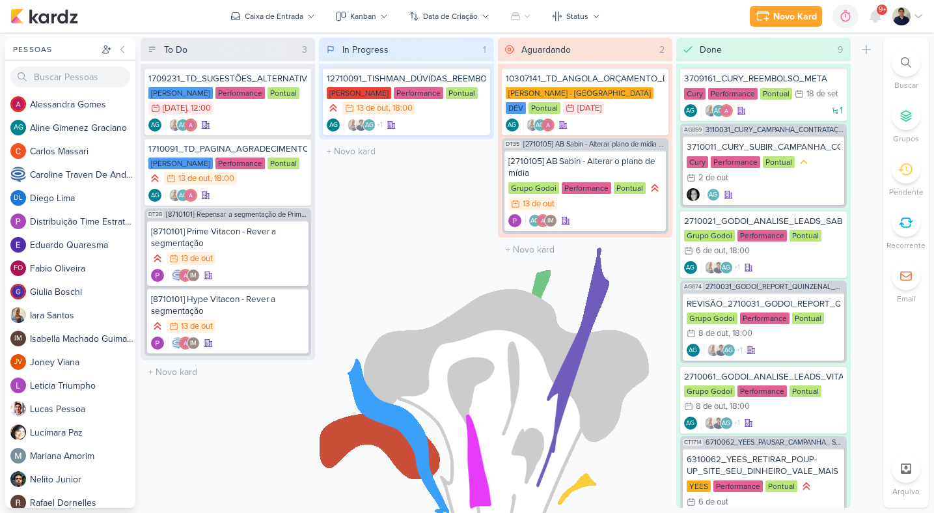
drag, startPoint x: 301, startPoint y: 184, endPoint x: 313, endPoint y: 1, distance: 183.4
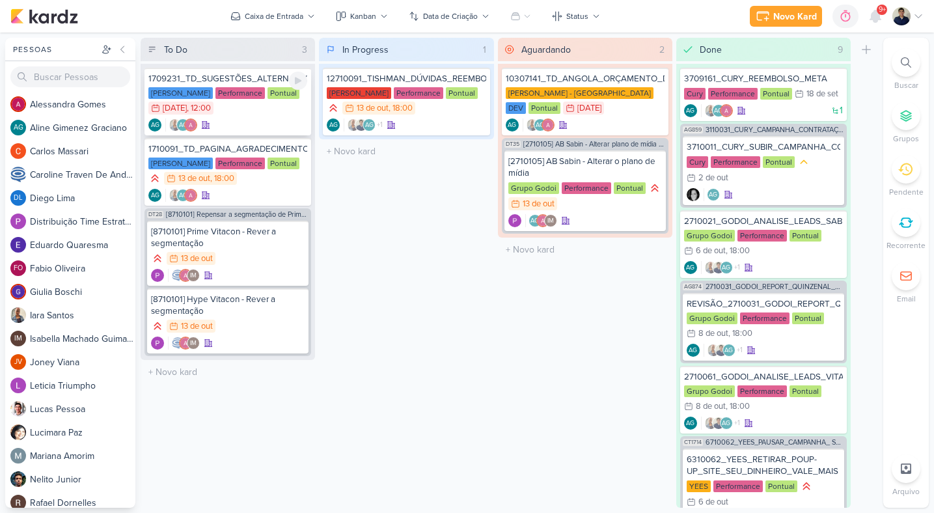
click at [259, 109] on div "[PERSON_NAME] Performance Pontual 25/9 [DATE] 12:00" at bounding box center [227, 101] width 159 height 29
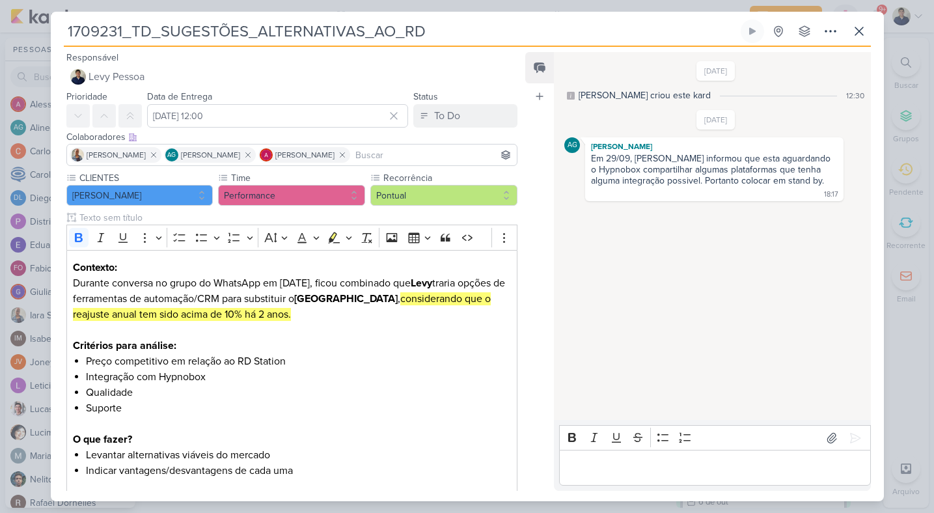
click at [609, 458] on div "Editor editing area: main" at bounding box center [714, 468] width 311 height 36
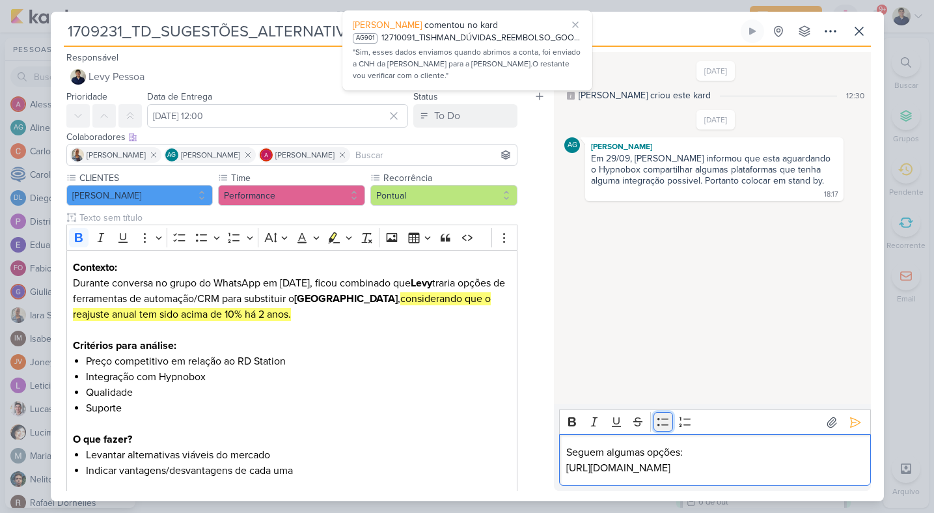
click at [663, 425] on icon "Editor toolbar" at bounding box center [663, 421] width 13 height 13
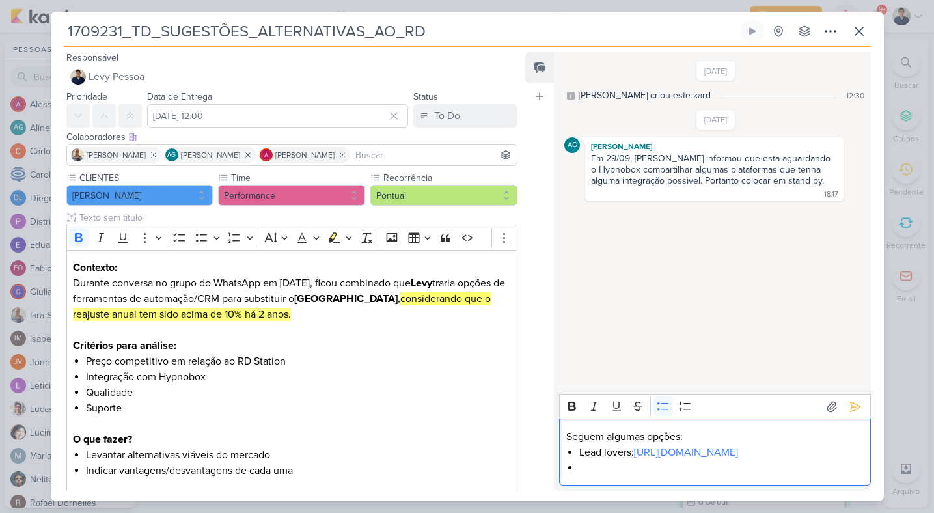
click at [567, 434] on p "Seguem algumas opções:" at bounding box center [716, 437] width 298 height 16
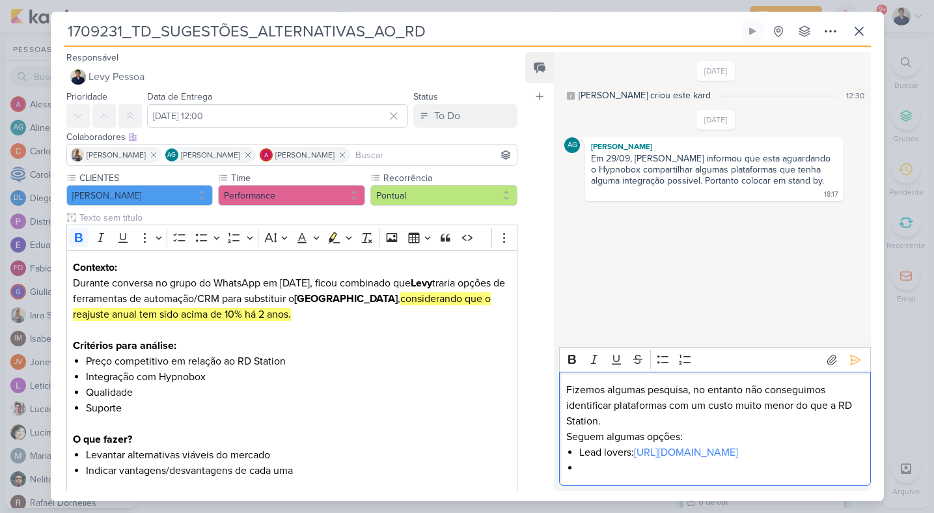
click at [668, 403] on p "Fizemos algumas pesquisa, no entanto não conseguimos identificar plataformas co…" at bounding box center [716, 405] width 298 height 47
click at [686, 423] on p "Fizemos algumas pesquisa, no entanto não conseguimos identificar plataformas re…" at bounding box center [716, 405] width 298 height 47
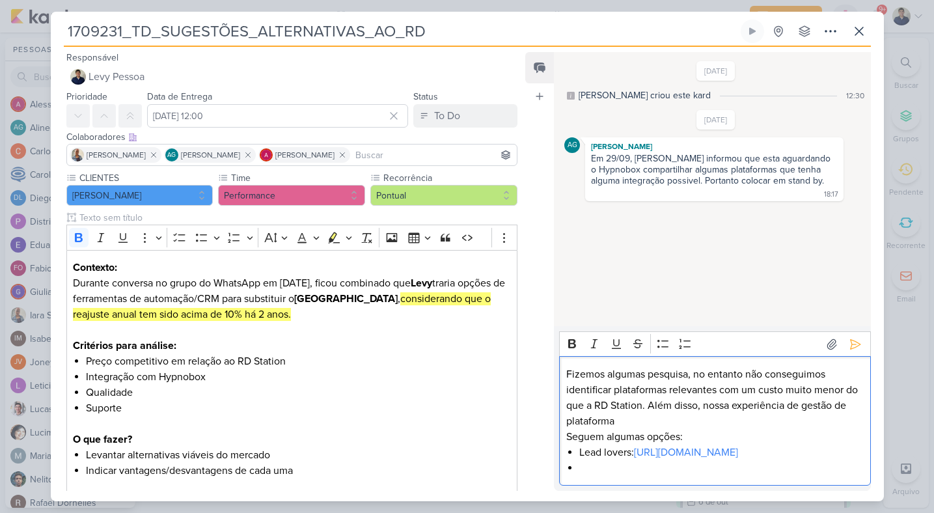
click at [744, 406] on p "Fizemos algumas pesquisa, no entanto não conseguimos identificar plataformas re…" at bounding box center [716, 398] width 298 height 63
click at [585, 462] on li "Editor editing area: main" at bounding box center [722, 468] width 285 height 16
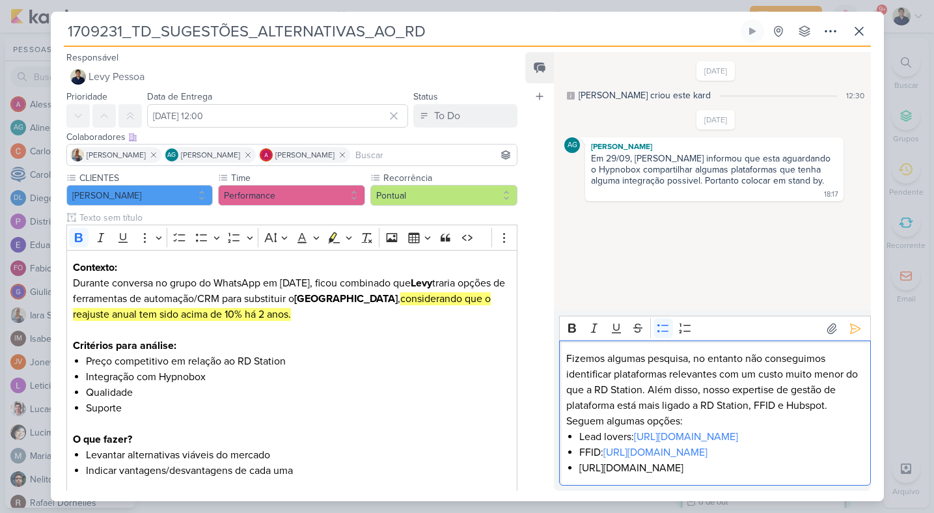
click at [582, 470] on li "[URL][DOMAIN_NAME]" at bounding box center [722, 468] width 285 height 16
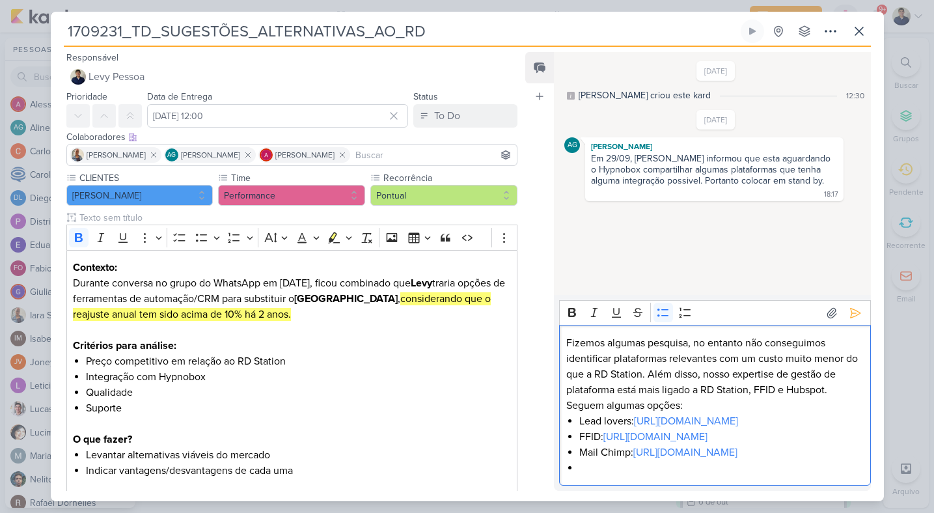
click at [568, 398] on p "Seguem algumas opções:" at bounding box center [716, 406] width 298 height 16
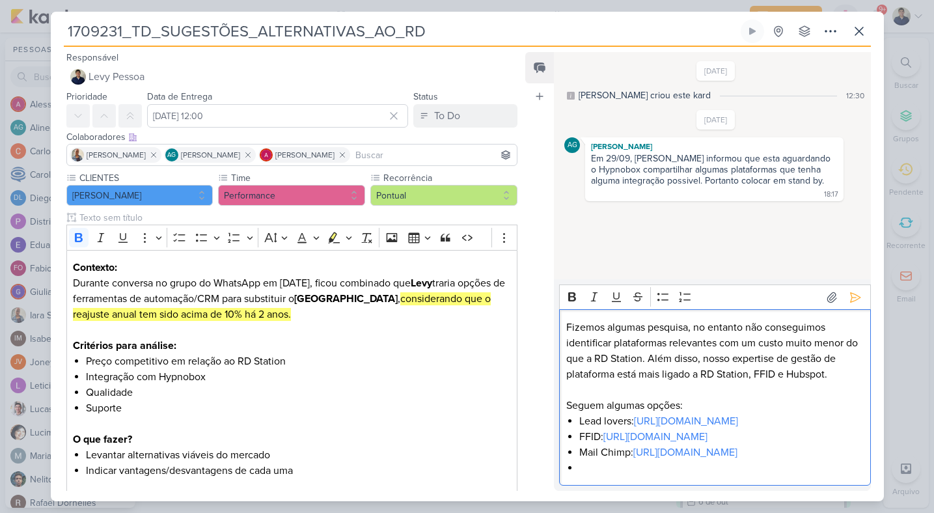
scroll to position [12, 0]
click at [587, 470] on li "Editor editing area: main" at bounding box center [722, 468] width 285 height 16
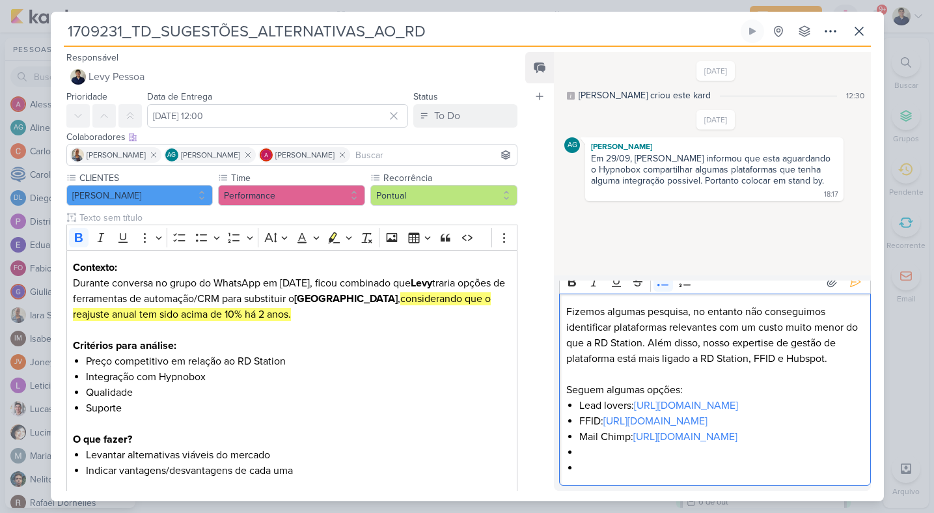
scroll to position [0, 0]
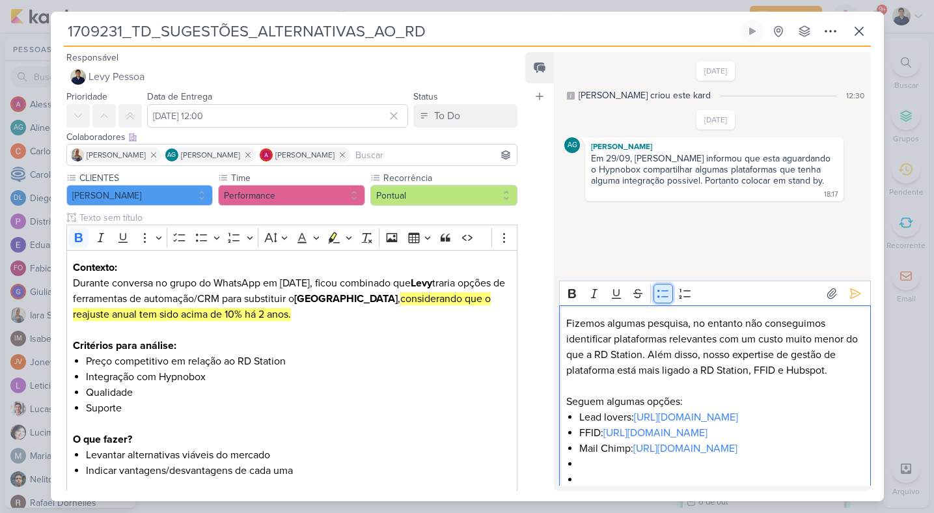
click at [666, 290] on icon "Editor toolbar" at bounding box center [663, 293] width 13 height 13
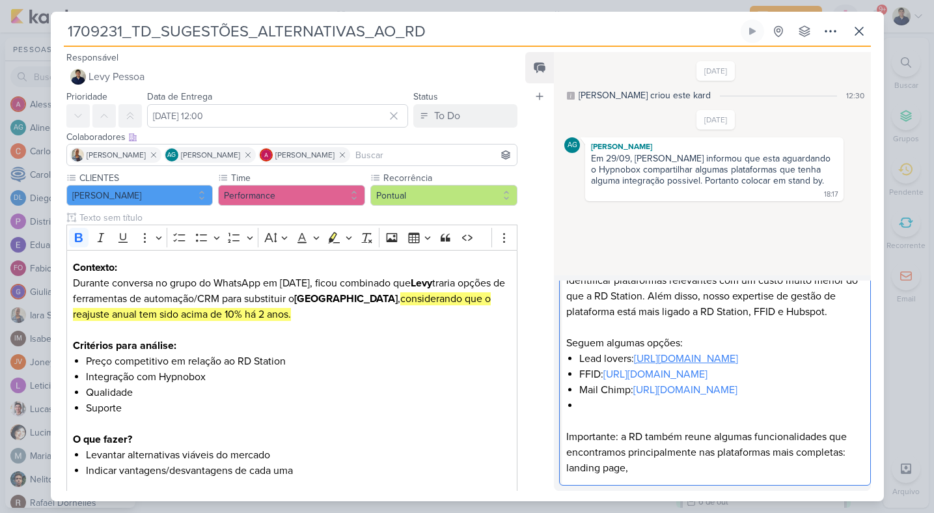
scroll to position [74, 0]
click at [845, 454] on p "Importante: a RD também reune algumas funcionalidades que encontramos principal…" at bounding box center [716, 452] width 298 height 47
click at [666, 473] on p "Importante: a RD também reune algumas funcionalidades que encontramos principal…" at bounding box center [716, 452] width 298 height 47
click at [823, 437] on p "Importante: a RD também reune algumas funcionalidades que encontramos principal…" at bounding box center [716, 452] width 298 height 47
click at [679, 454] on p "Importante: a RD também reune algumas funcionalidades nativas que encontramos p…" at bounding box center [716, 452] width 298 height 47
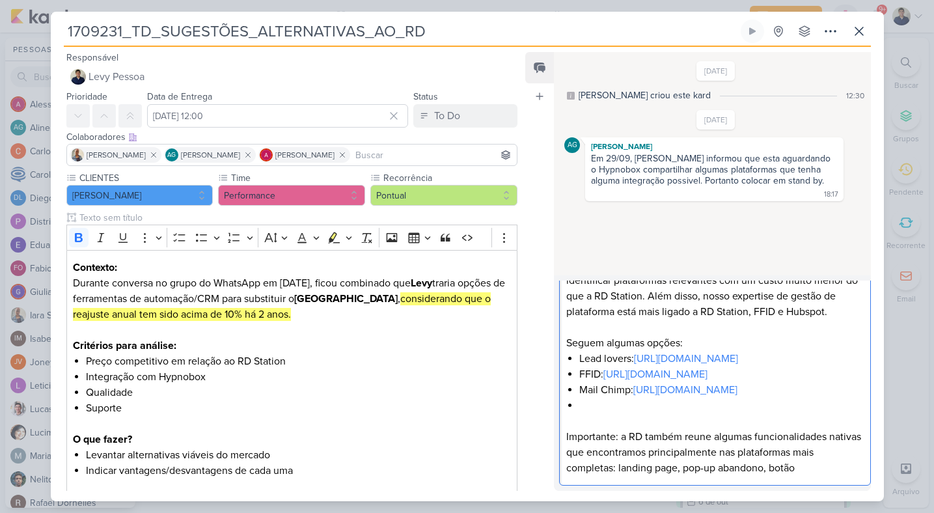
click at [804, 473] on p "Importante: a RD também reune algumas funcionalidades nativas que encontramos p…" at bounding box center [716, 452] width 298 height 47
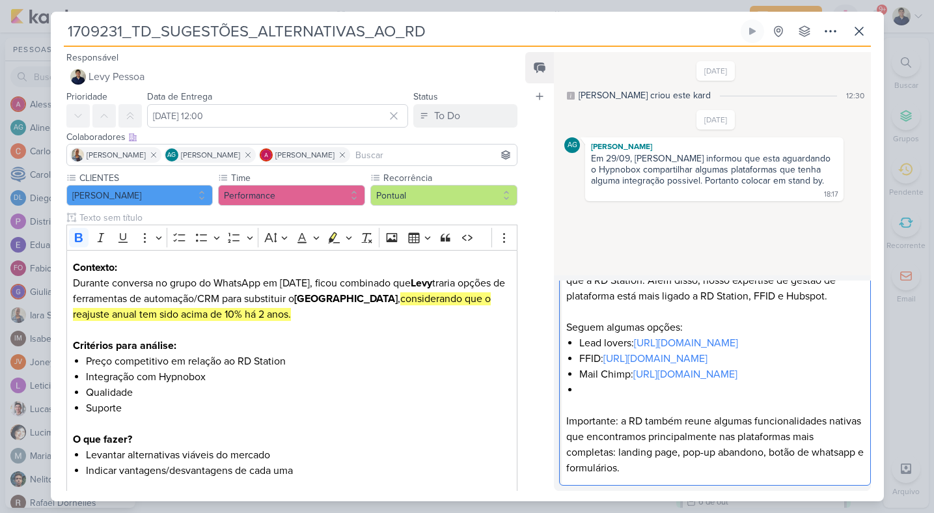
click at [578, 341] on div "Fizemos algumas pesquisa, no entanto não conseguimos identificar plataformas re…" at bounding box center [714, 358] width 311 height 255
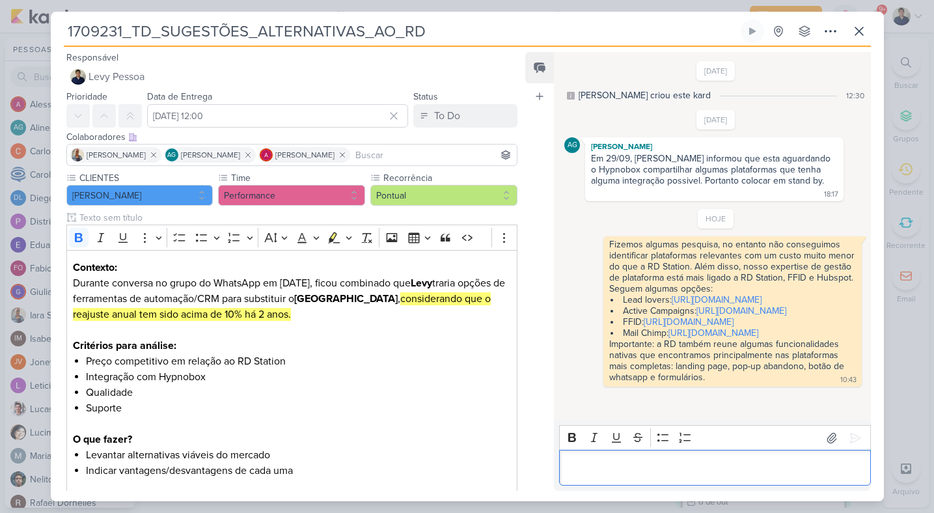
scroll to position [0, 0]
click at [849, 24] on button at bounding box center [859, 31] width 23 height 23
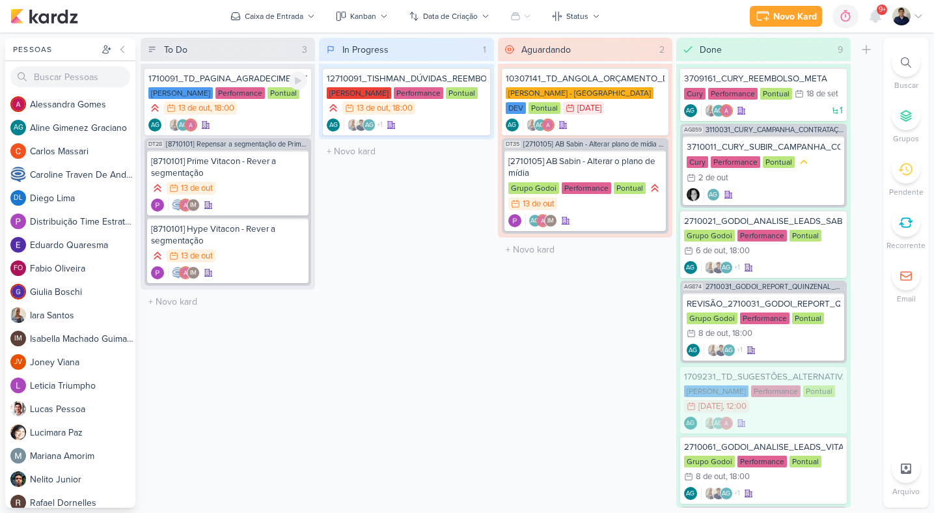
drag, startPoint x: 270, startPoint y: 128, endPoint x: 276, endPoint y: 129, distance: 6.6
